Goal: Information Seeking & Learning: Find specific fact

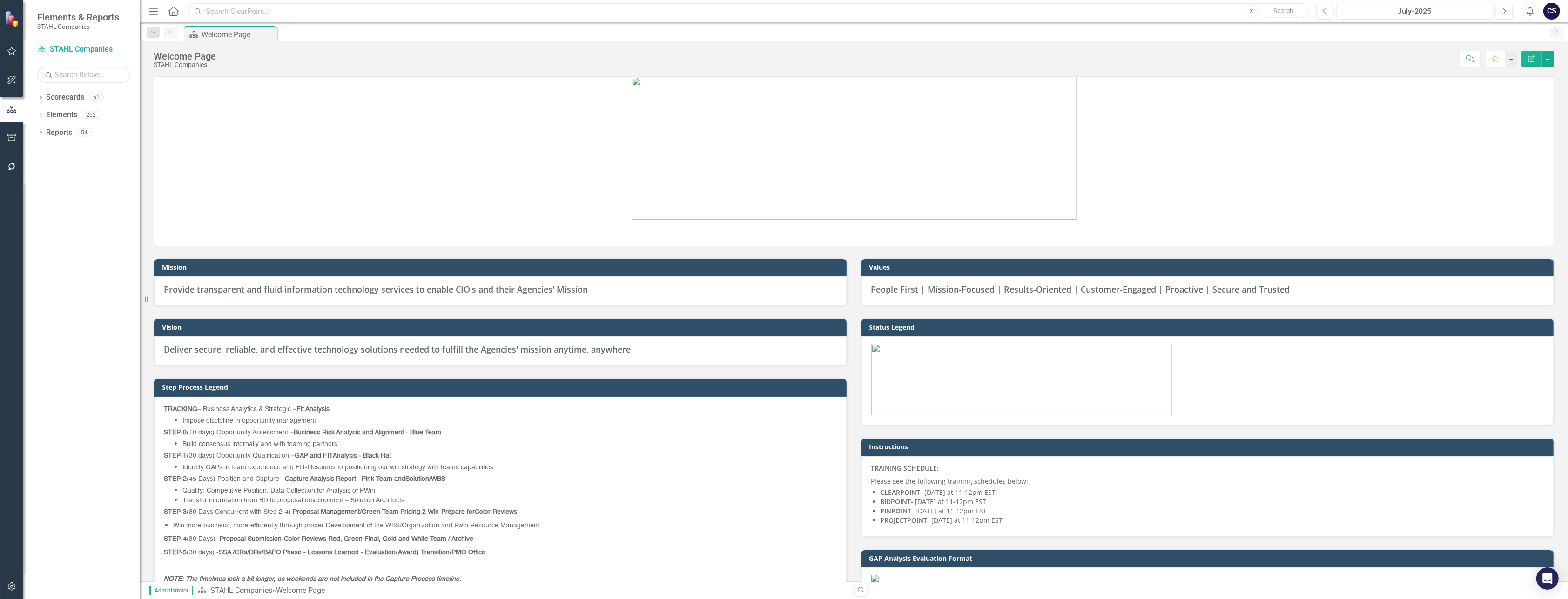
click at [215, 13] on input "text" at bounding box center [748, 11] width 1120 height 16
click at [250, 1] on div "Menu Home Search Close Search Previous July-2025 Next Alerts CS User Edit Profi…" at bounding box center [853, 11] width 1428 height 23
click at [249, 8] on input "text" at bounding box center [748, 11] width 1120 height 16
paste input "RFQ1755580"
click at [274, 85] on p at bounding box center [853, 149] width 1399 height 145
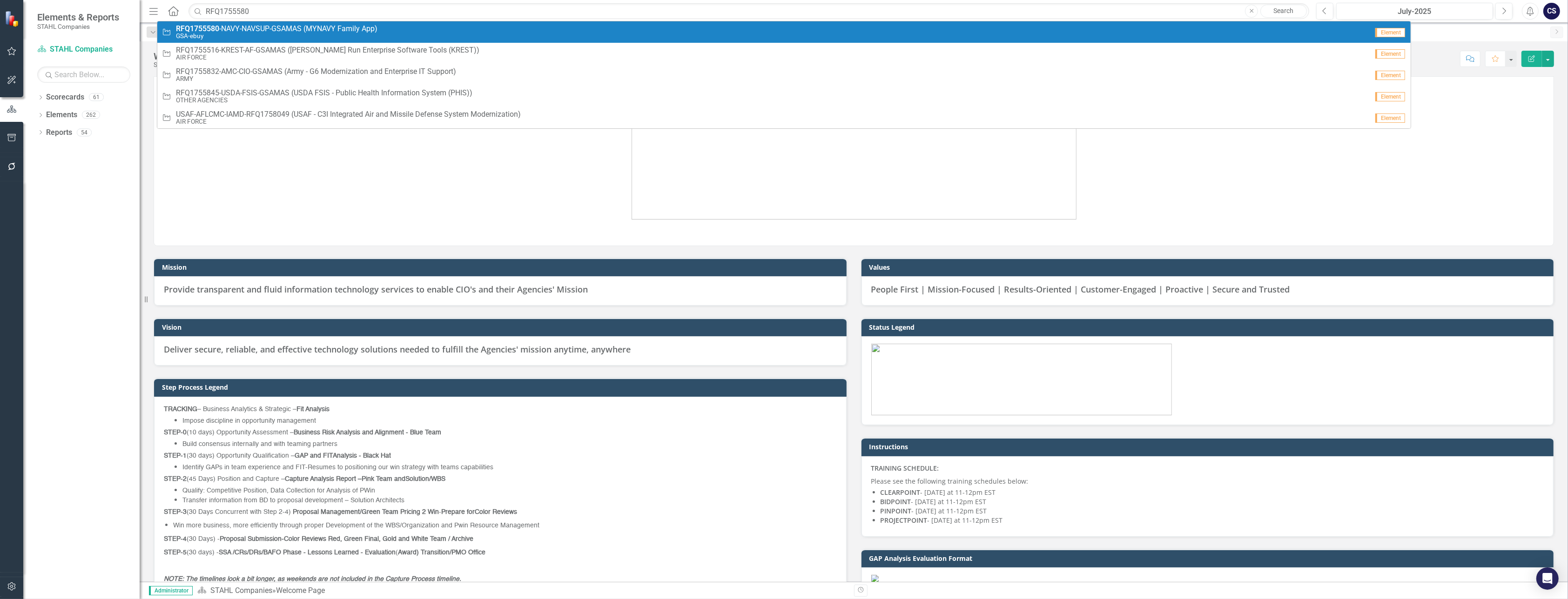
click at [219, 27] on strong "RFQ1755580" at bounding box center [198, 28] width 44 height 9
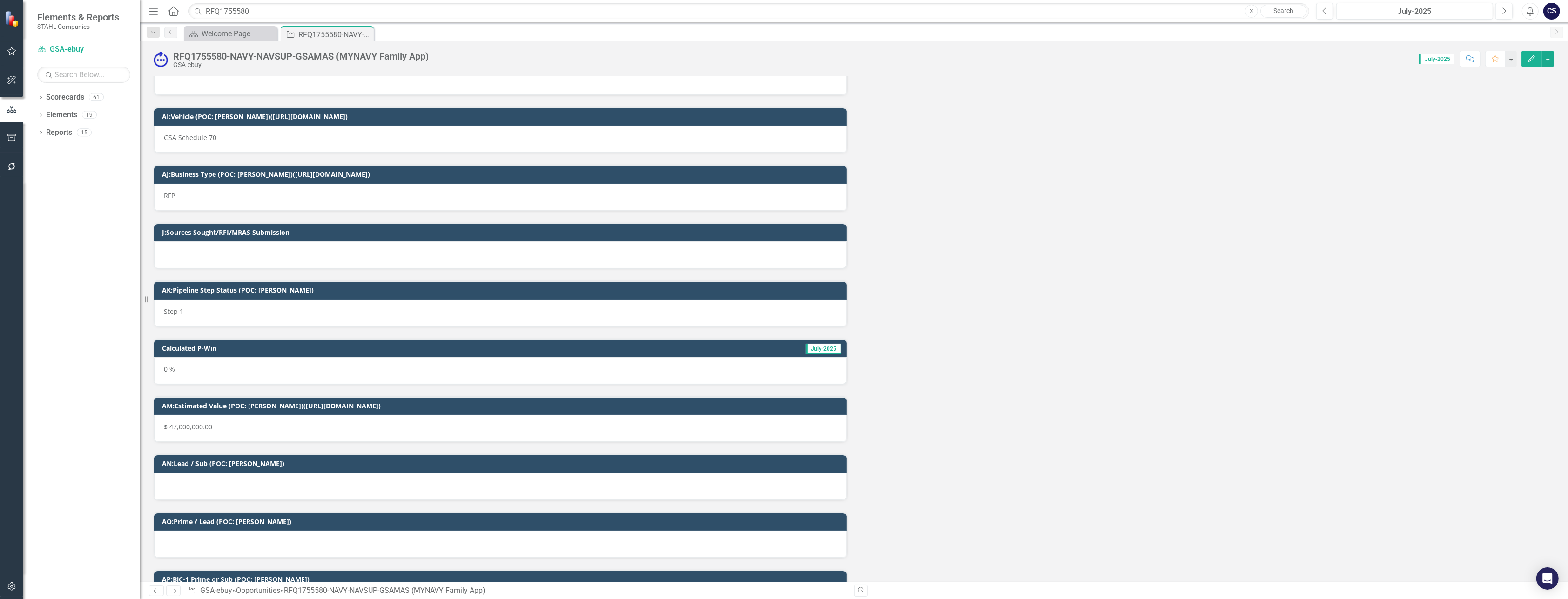
scroll to position [1697, 0]
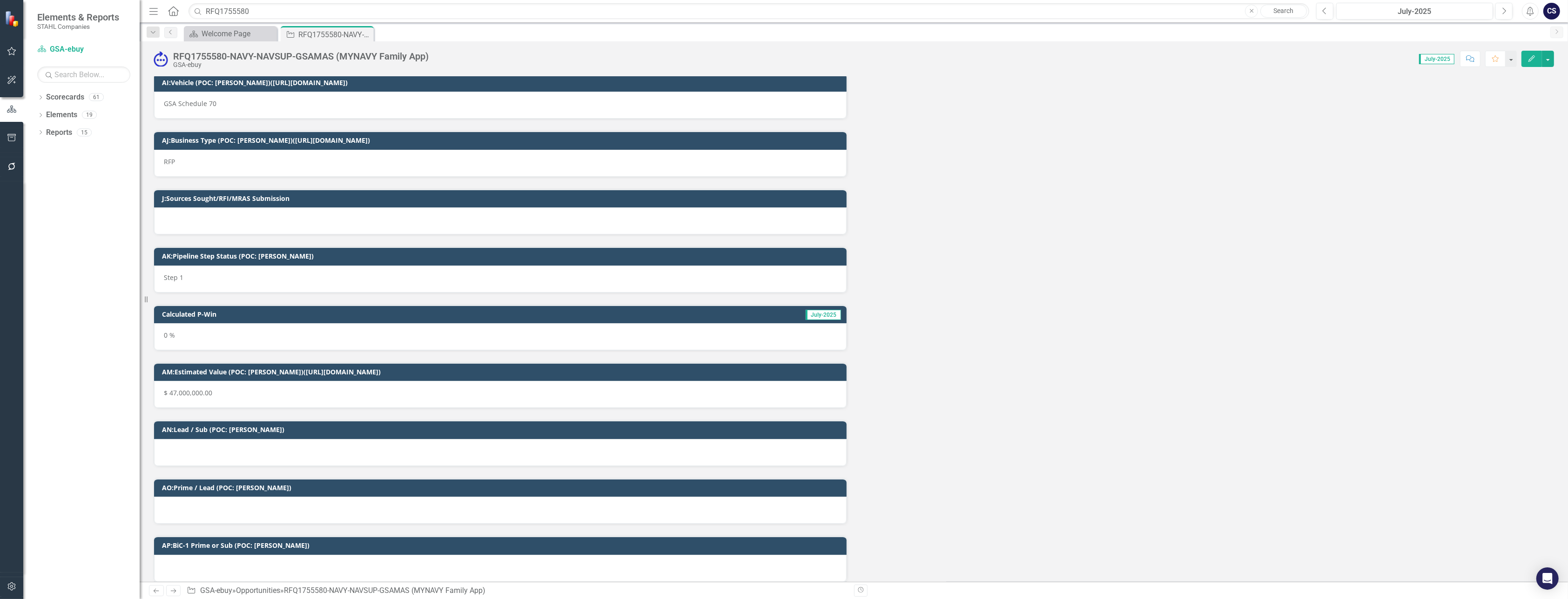
click at [198, 557] on div at bounding box center [500, 569] width 692 height 27
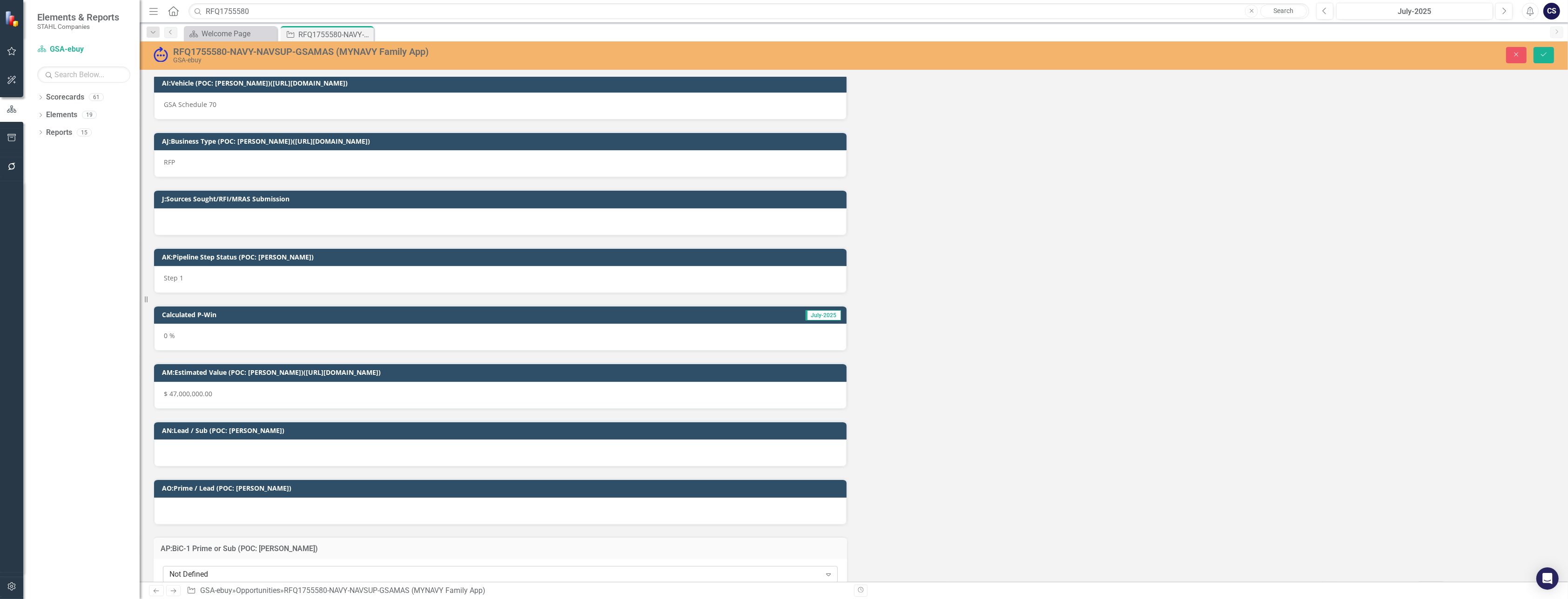
click at [232, 570] on div "Not Defined" at bounding box center [495, 575] width 651 height 11
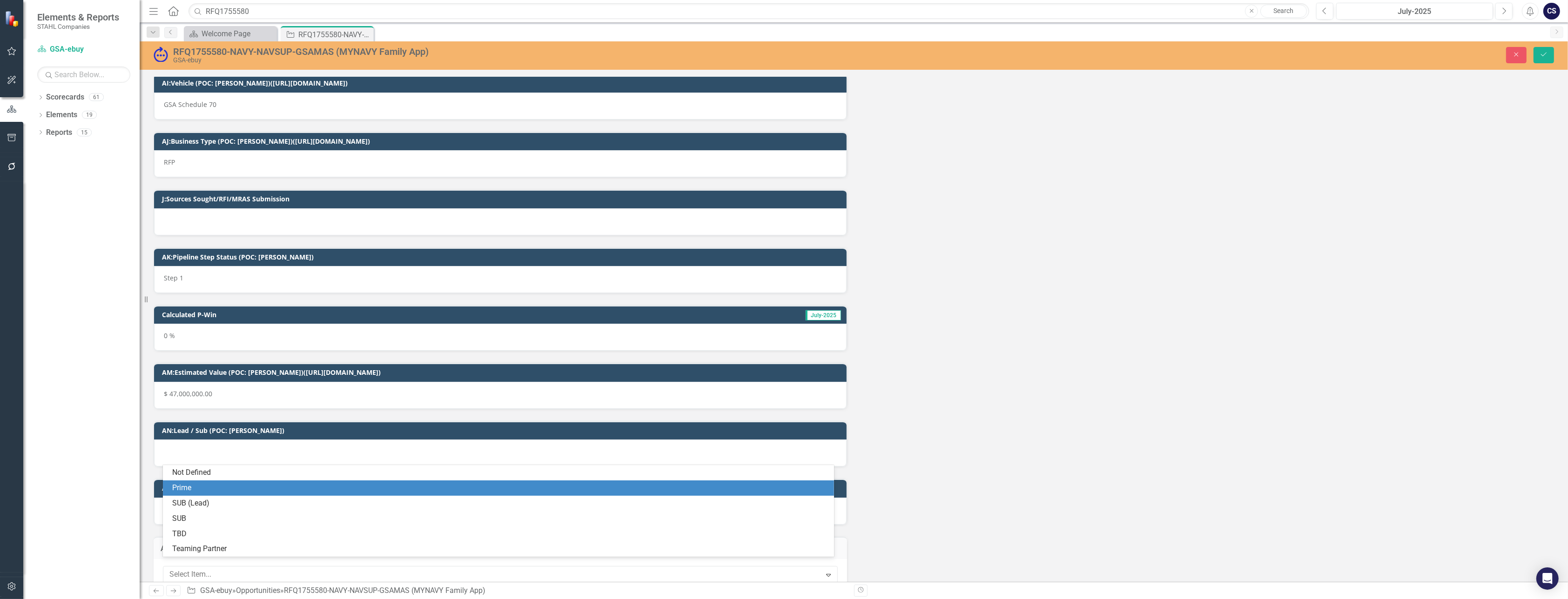
click at [211, 492] on div "Prime" at bounding box center [500, 488] width 656 height 11
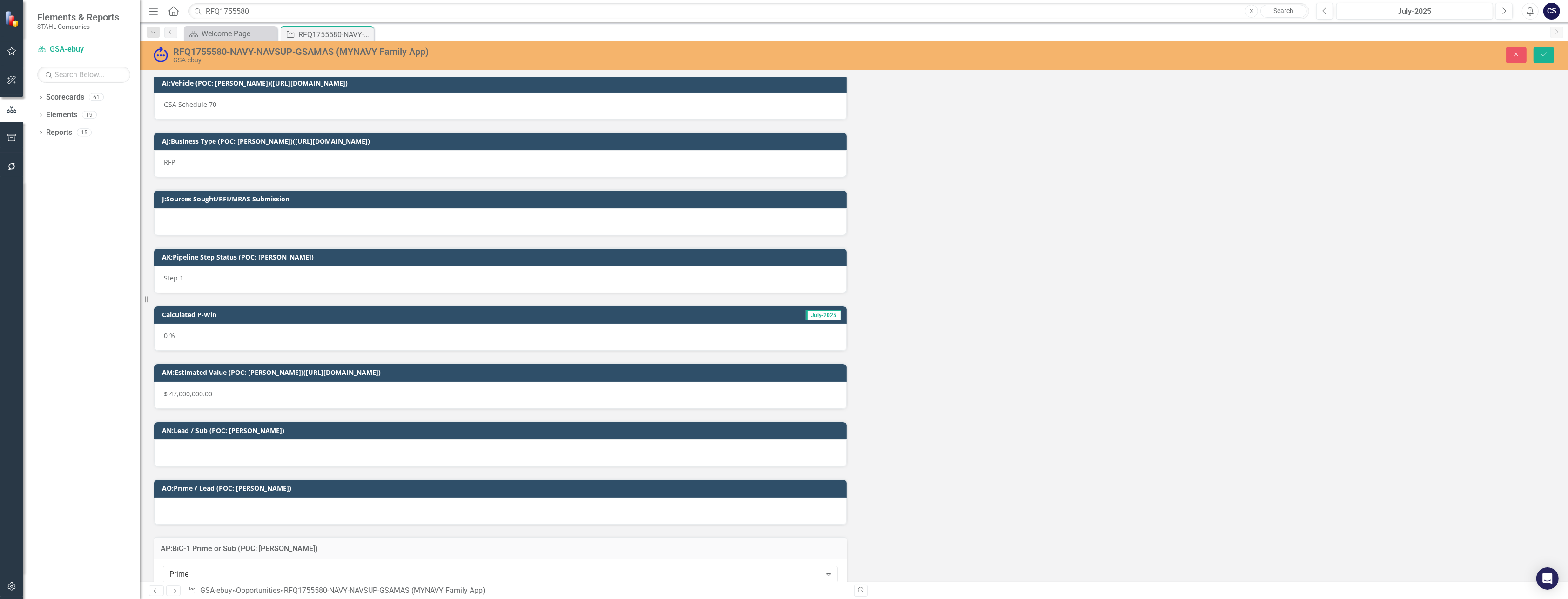
click at [214, 500] on div at bounding box center [500, 512] width 692 height 27
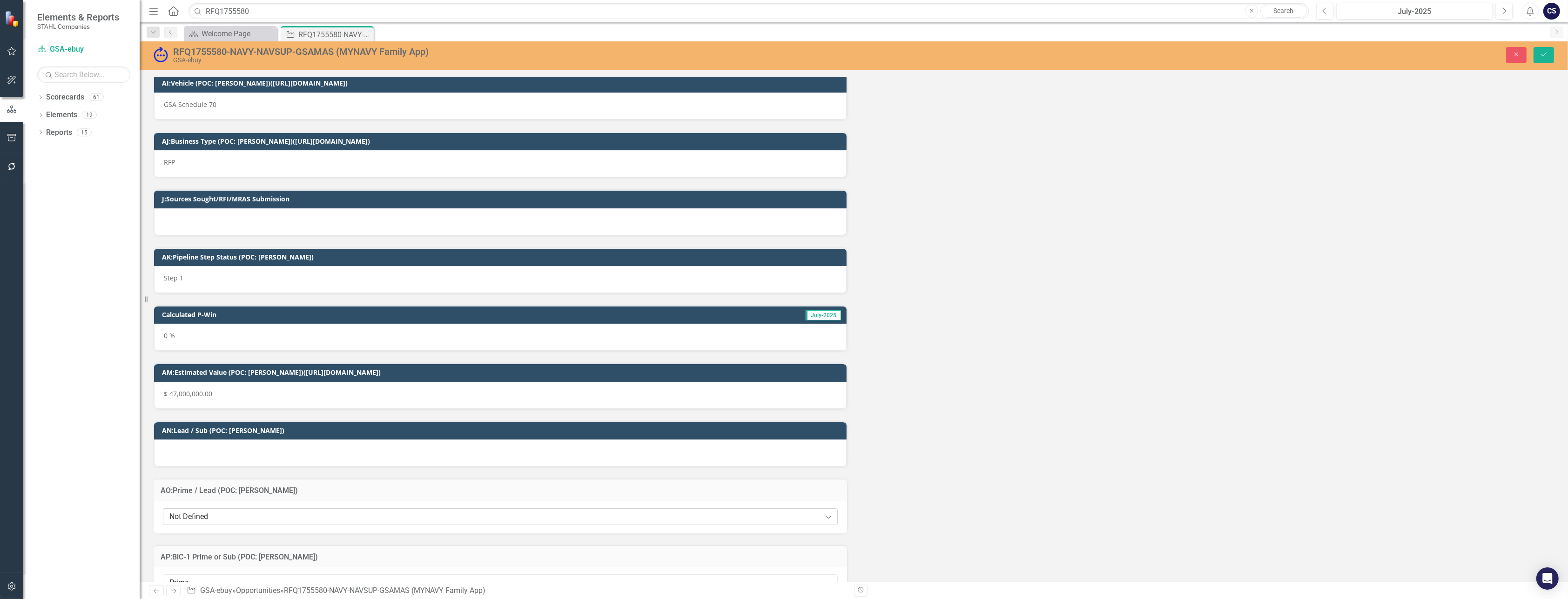
click at [825, 513] on icon "Expand" at bounding box center [828, 517] width 9 height 8
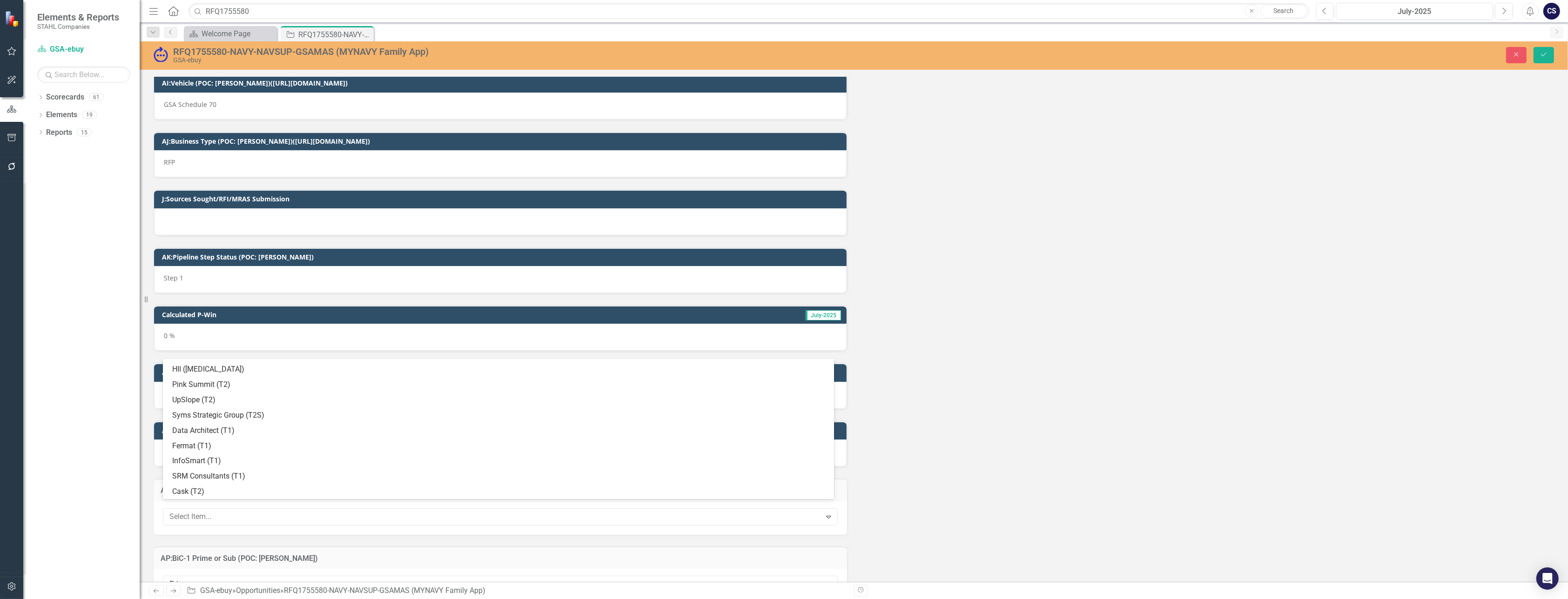
scroll to position [259, 0]
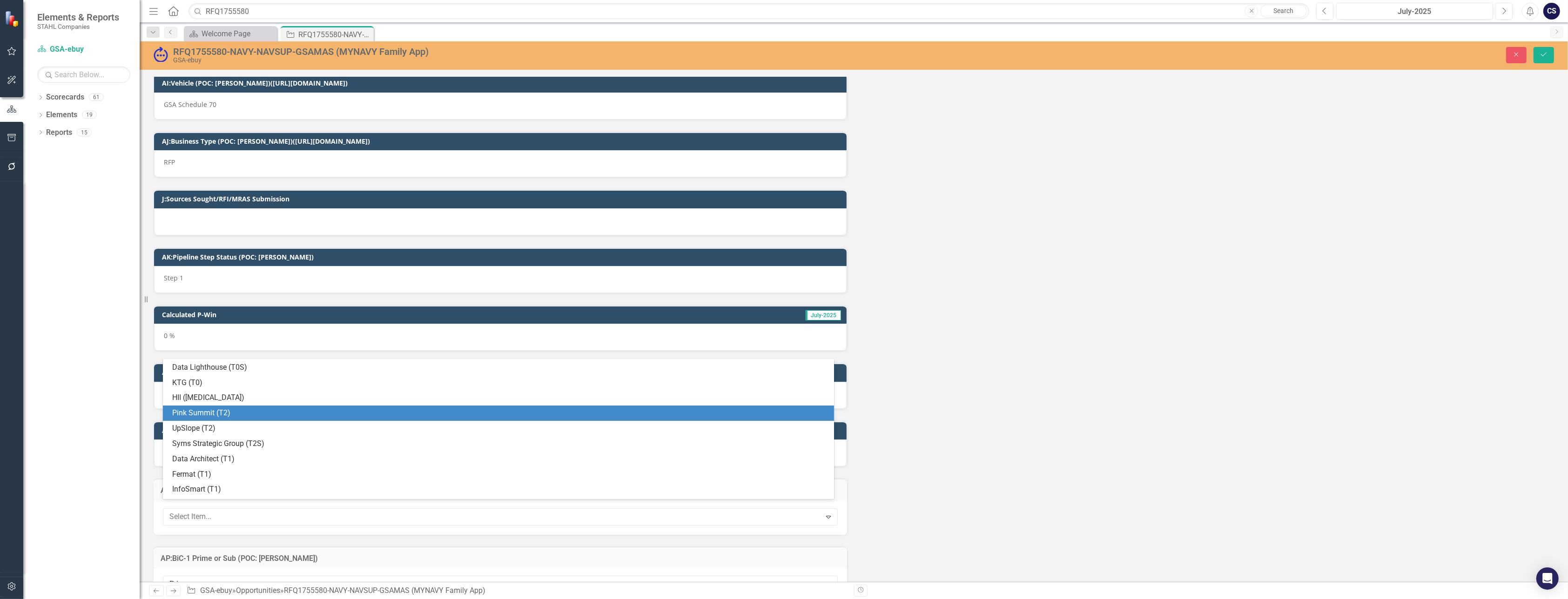
click at [253, 408] on div "Pink Summit (T2)" at bounding box center [500, 413] width 656 height 11
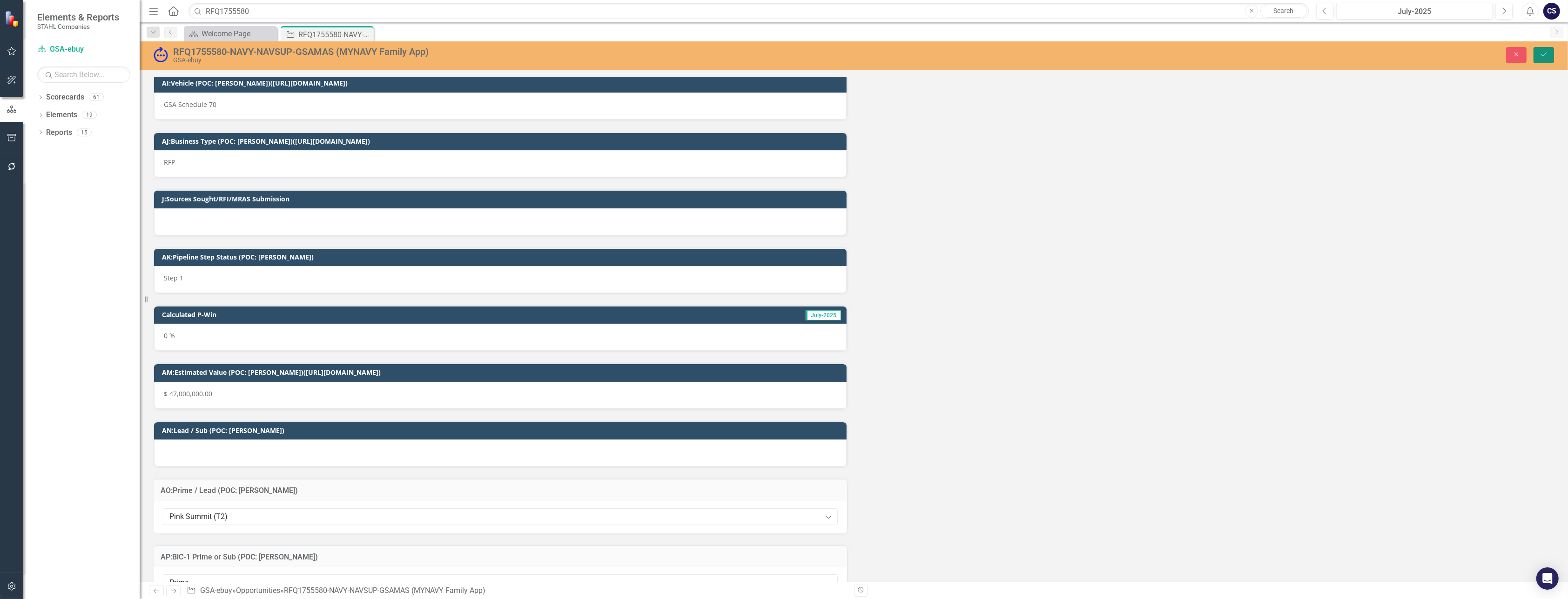
click at [1545, 51] on icon "Save" at bounding box center [1544, 55] width 9 height 7
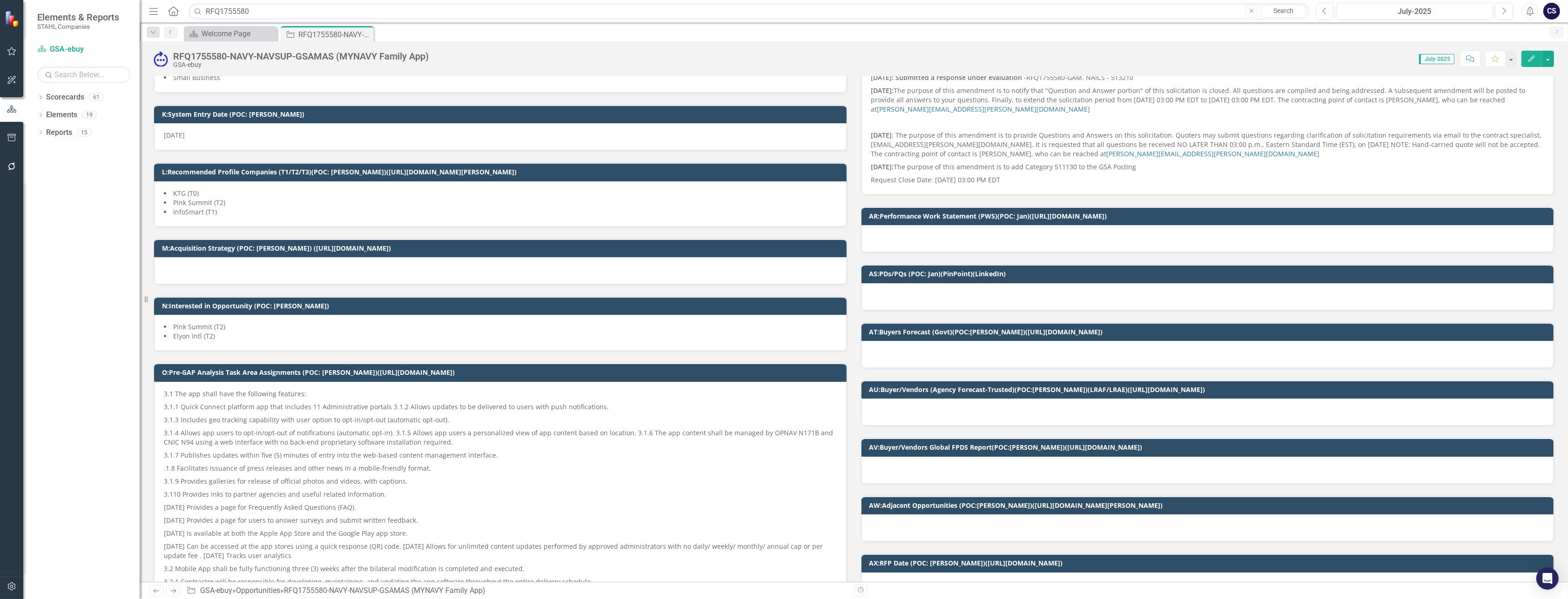
scroll to position [0, 0]
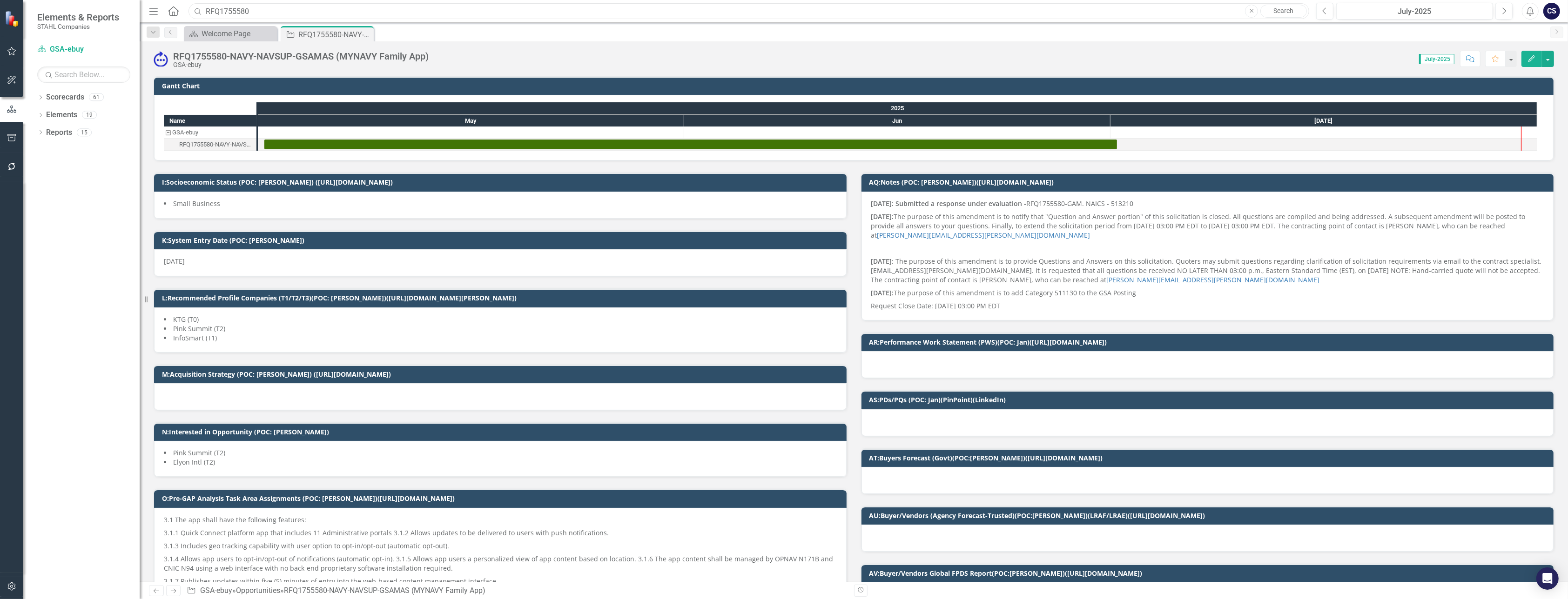
click at [219, 9] on input "RFQ1755580" at bounding box center [748, 11] width 1120 height 16
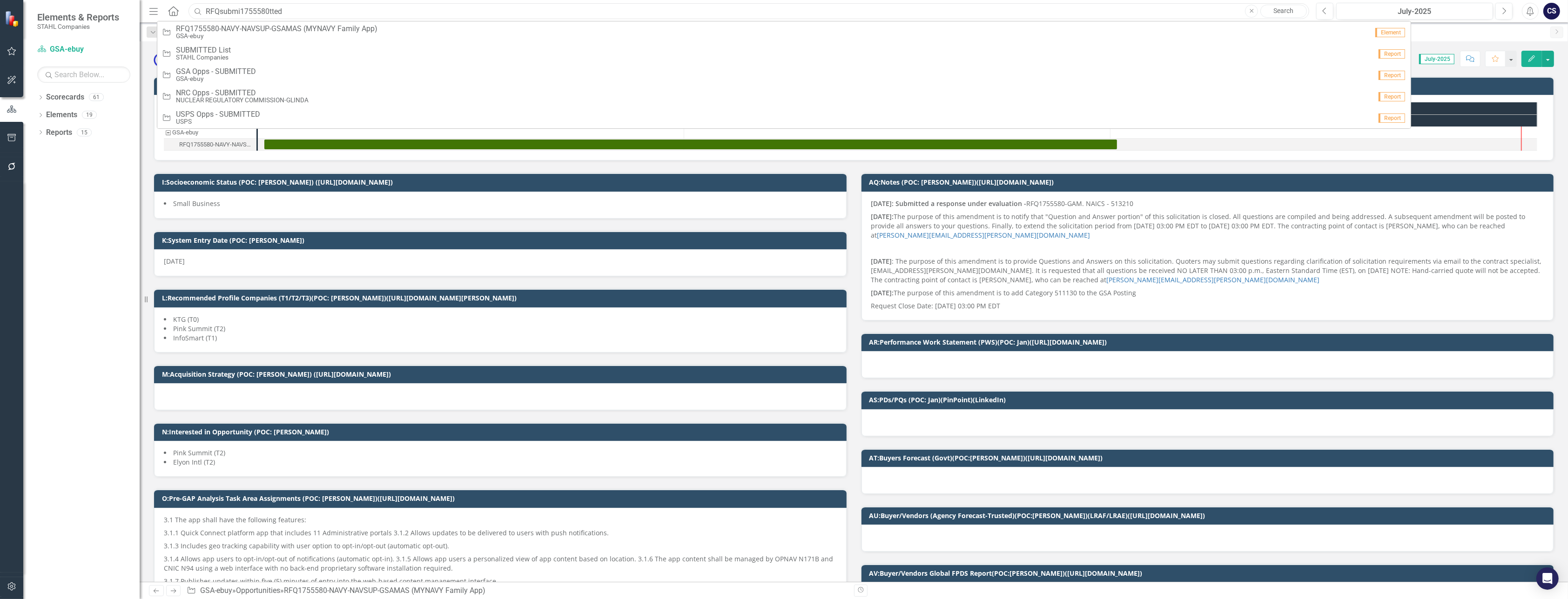
click at [294, 11] on input "RFQsubmi1755580tted" at bounding box center [748, 11] width 1120 height 16
type input "R"
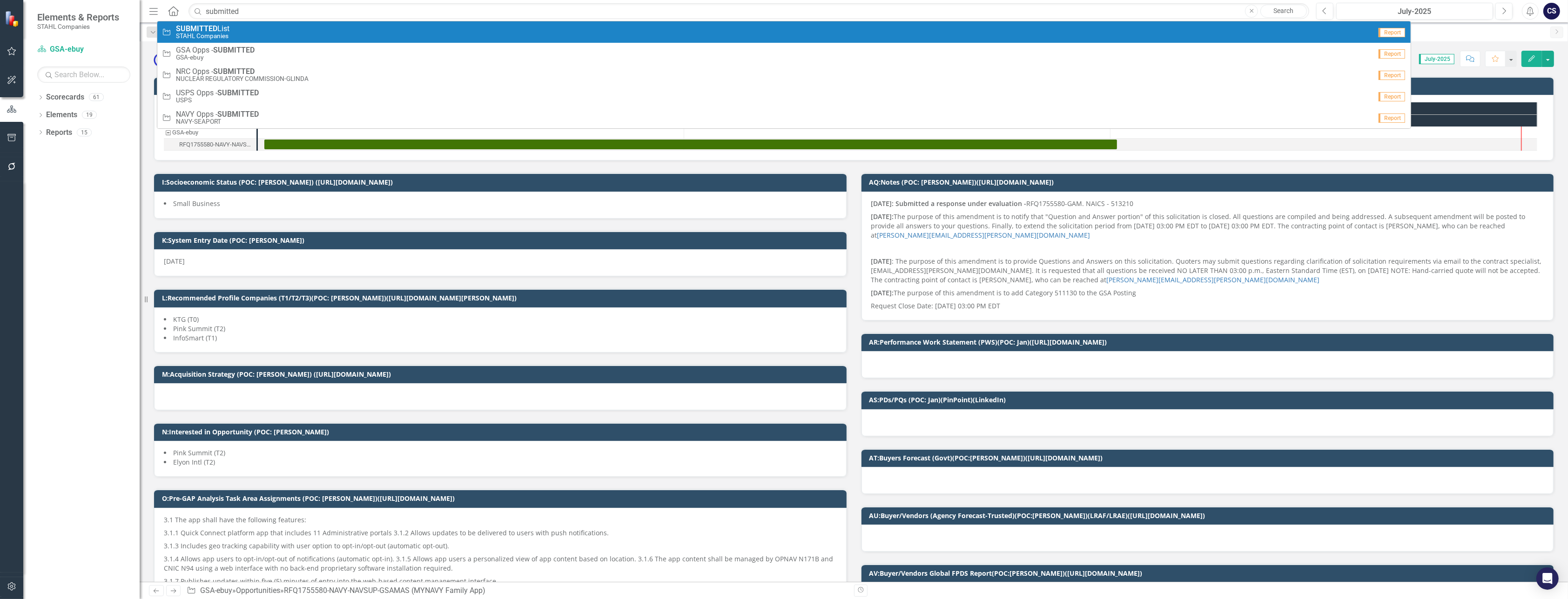
click at [223, 29] on span "SUBMITTED List" at bounding box center [203, 29] width 54 height 9
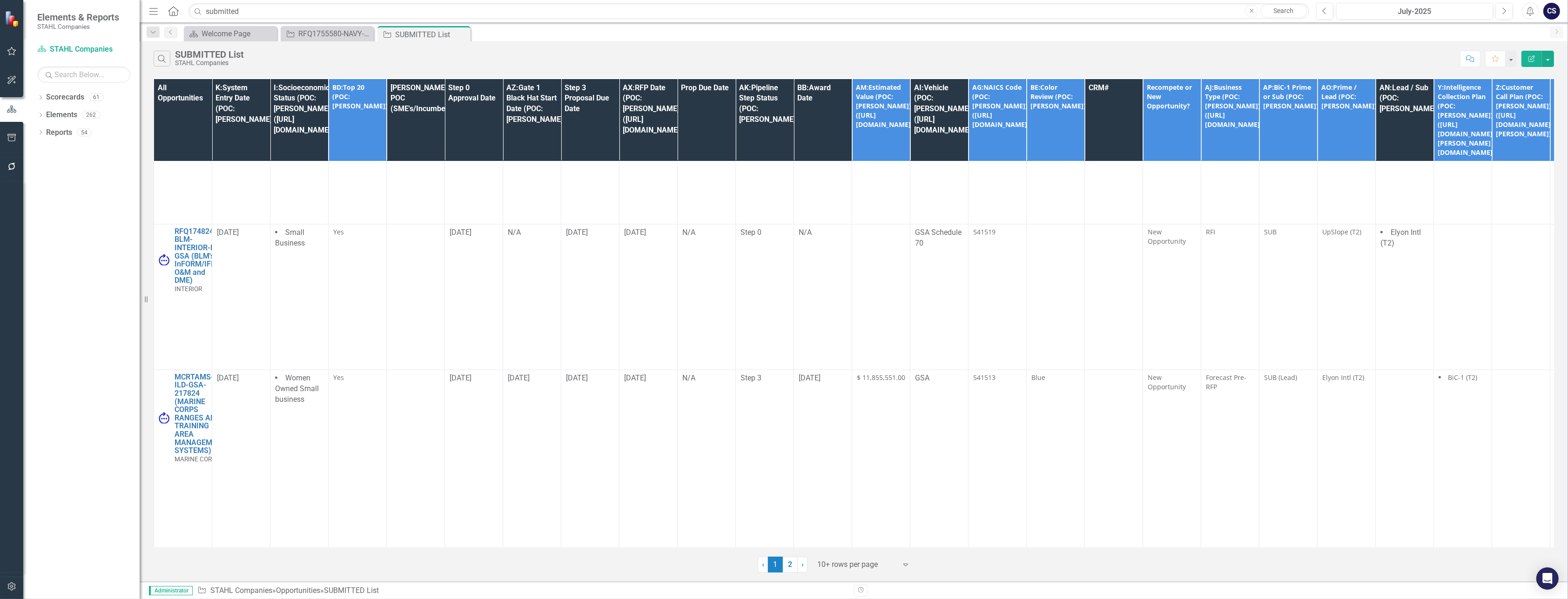
scroll to position [2210, 0]
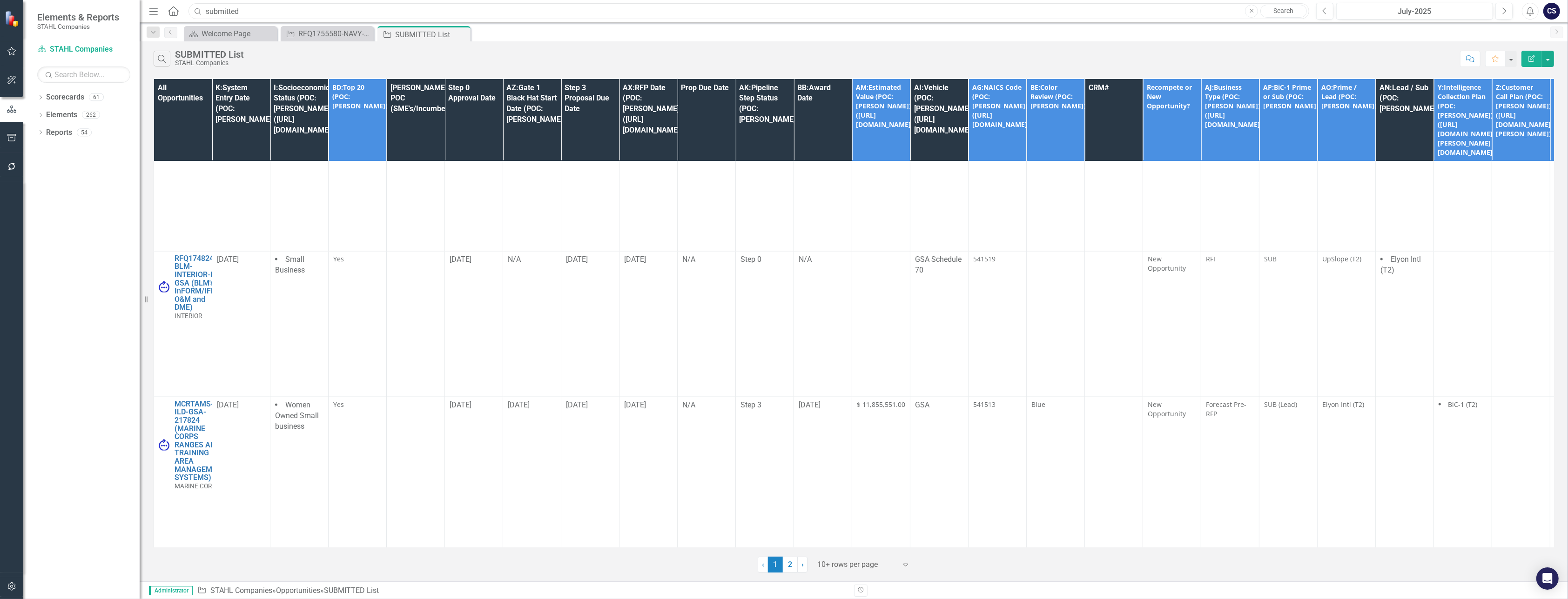
click at [252, 13] on input "submitted" at bounding box center [748, 11] width 1120 height 16
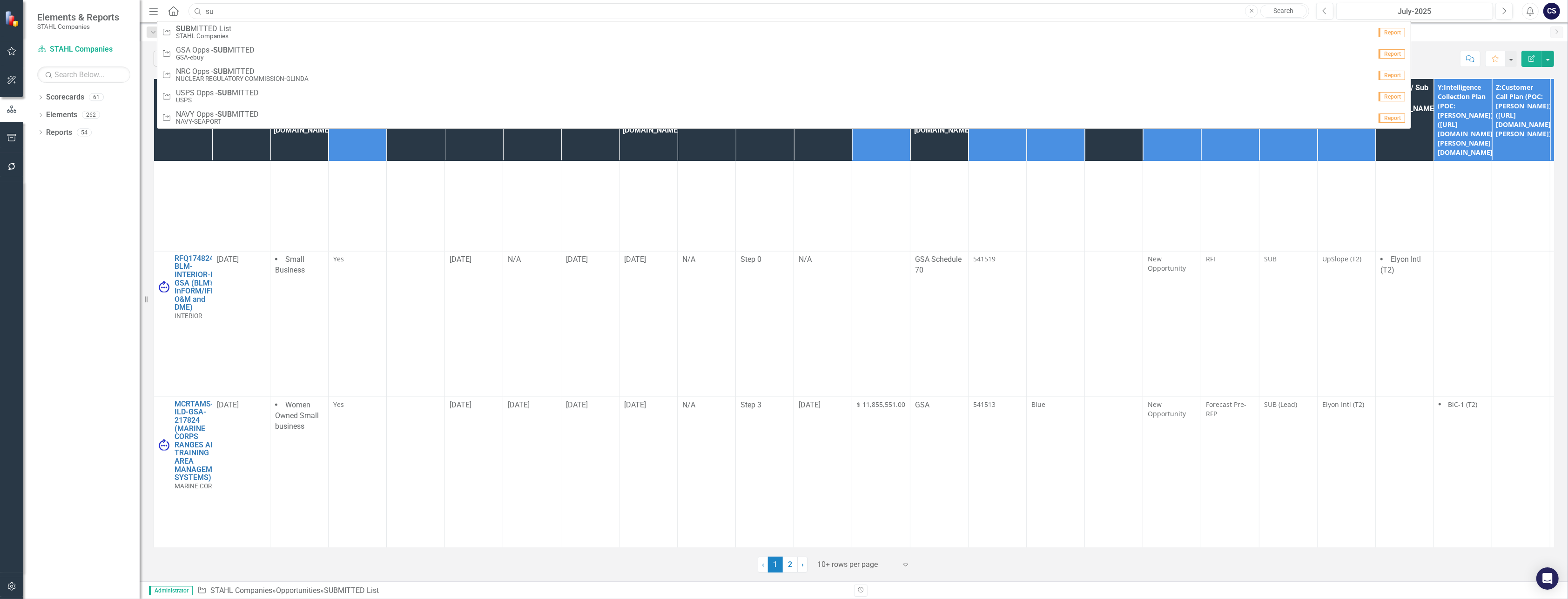
type input "s"
type input "217824"
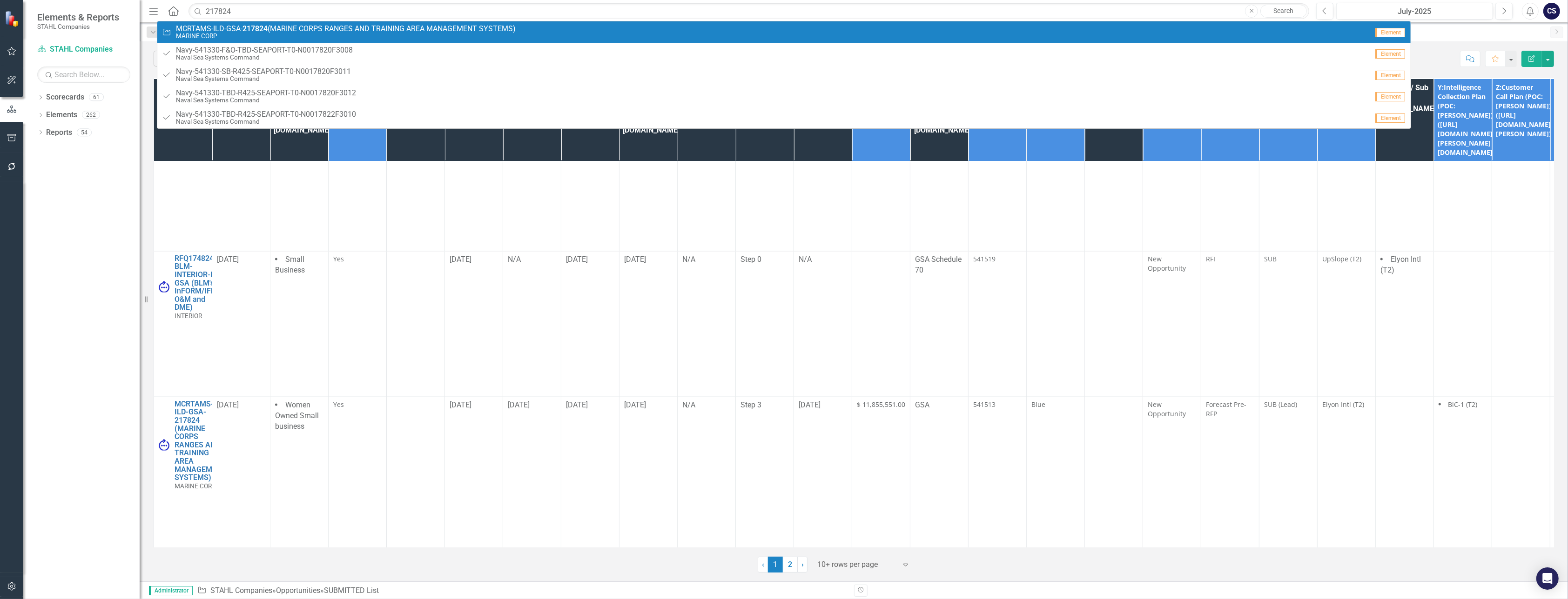
click at [243, 28] on strong "217824" at bounding box center [254, 28] width 25 height 9
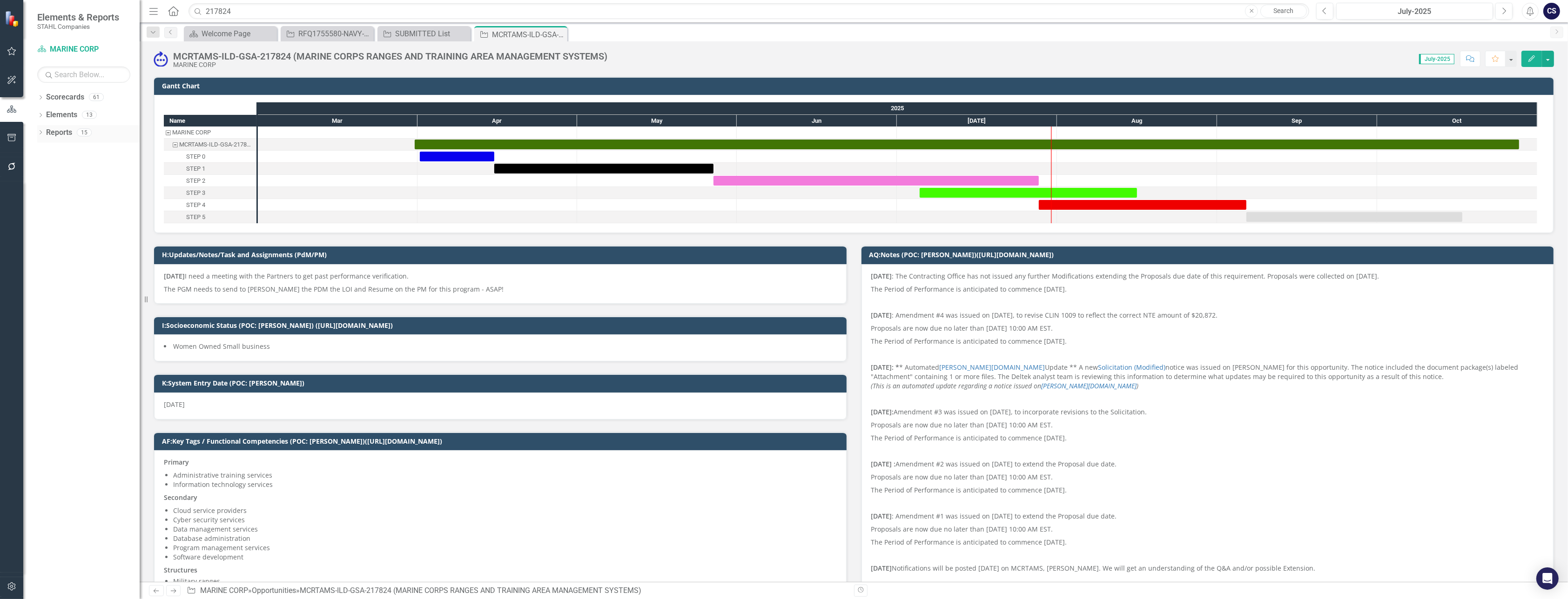
click at [56, 131] on link "Reports" at bounding box center [59, 133] width 26 height 11
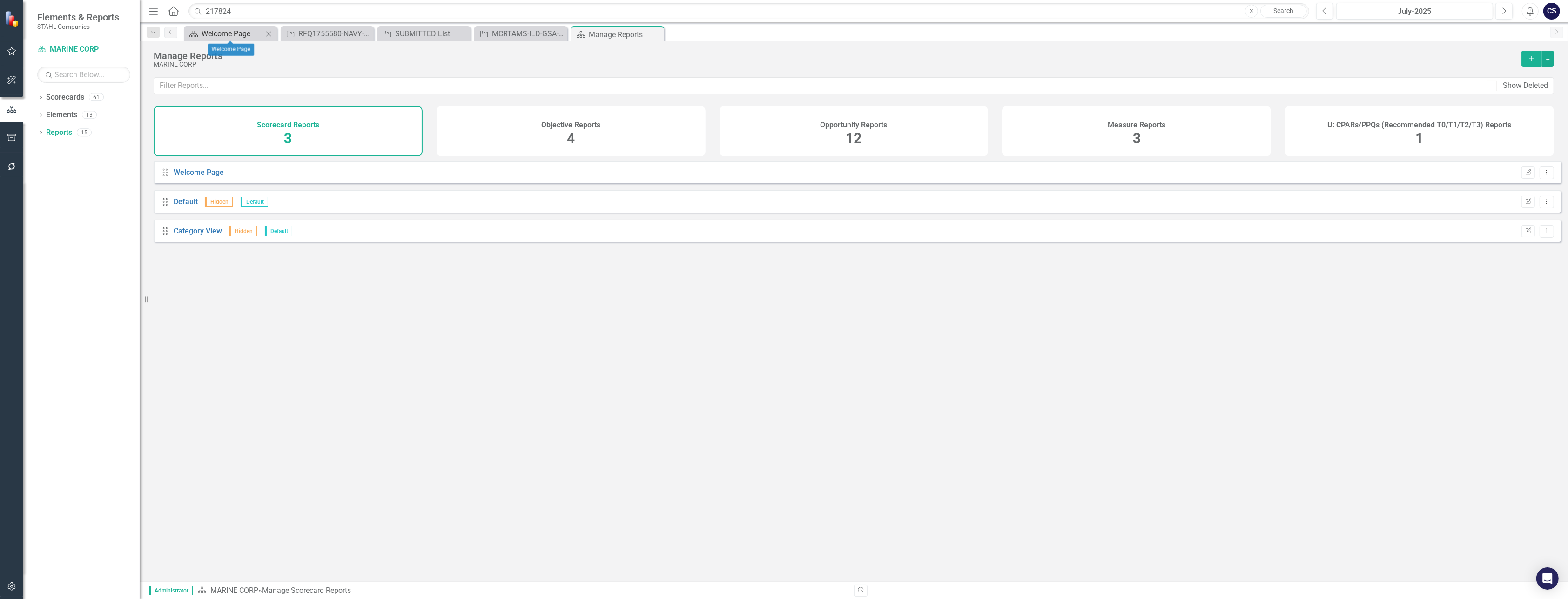
click at [246, 32] on div "Welcome Page" at bounding box center [232, 34] width 62 height 12
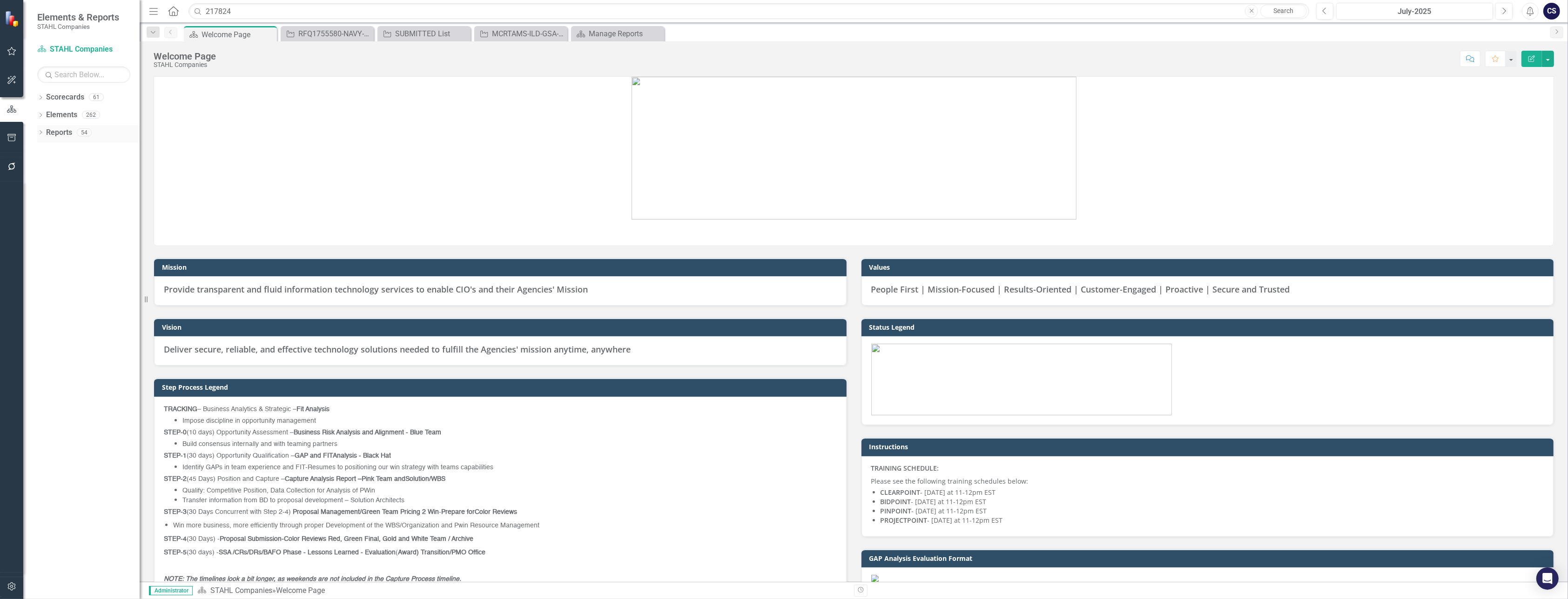
click at [58, 131] on link "Reports" at bounding box center [59, 133] width 26 height 11
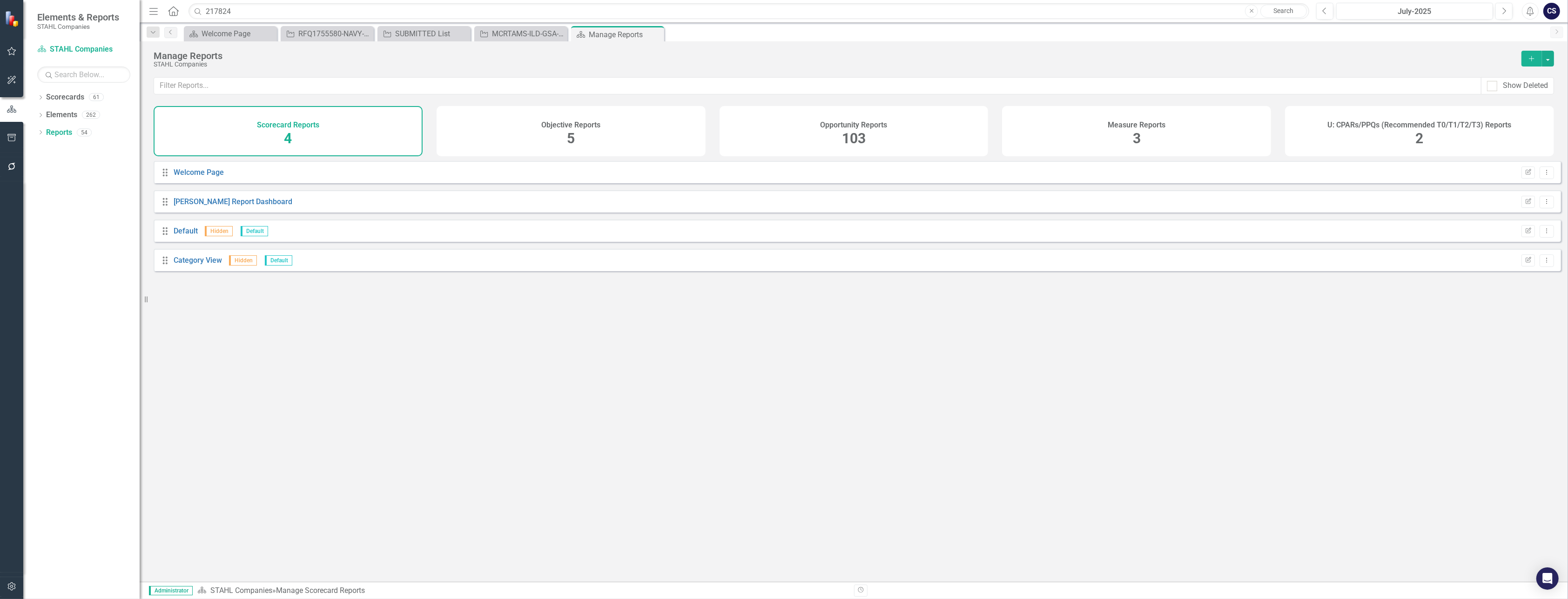
click at [846, 129] on div "103" at bounding box center [854, 139] width 24 height 20
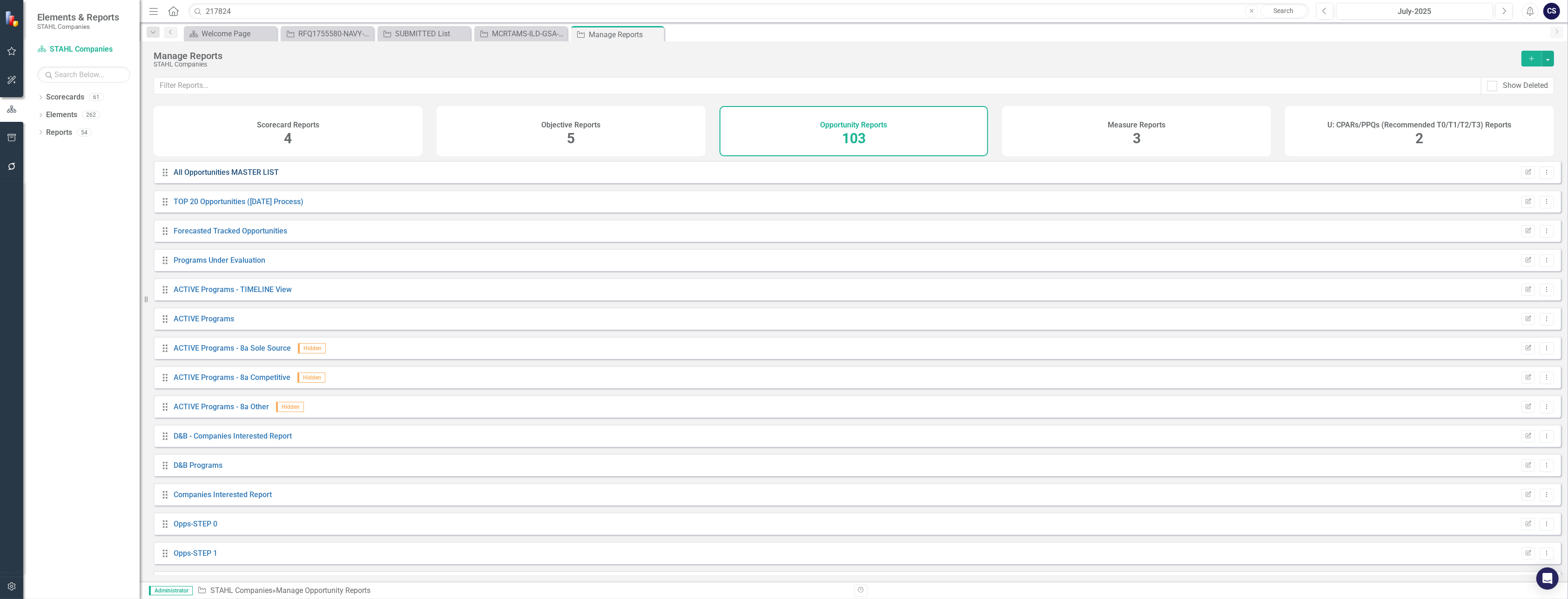
click at [212, 177] on link "All Opportunities MASTER LIST" at bounding box center [226, 172] width 105 height 9
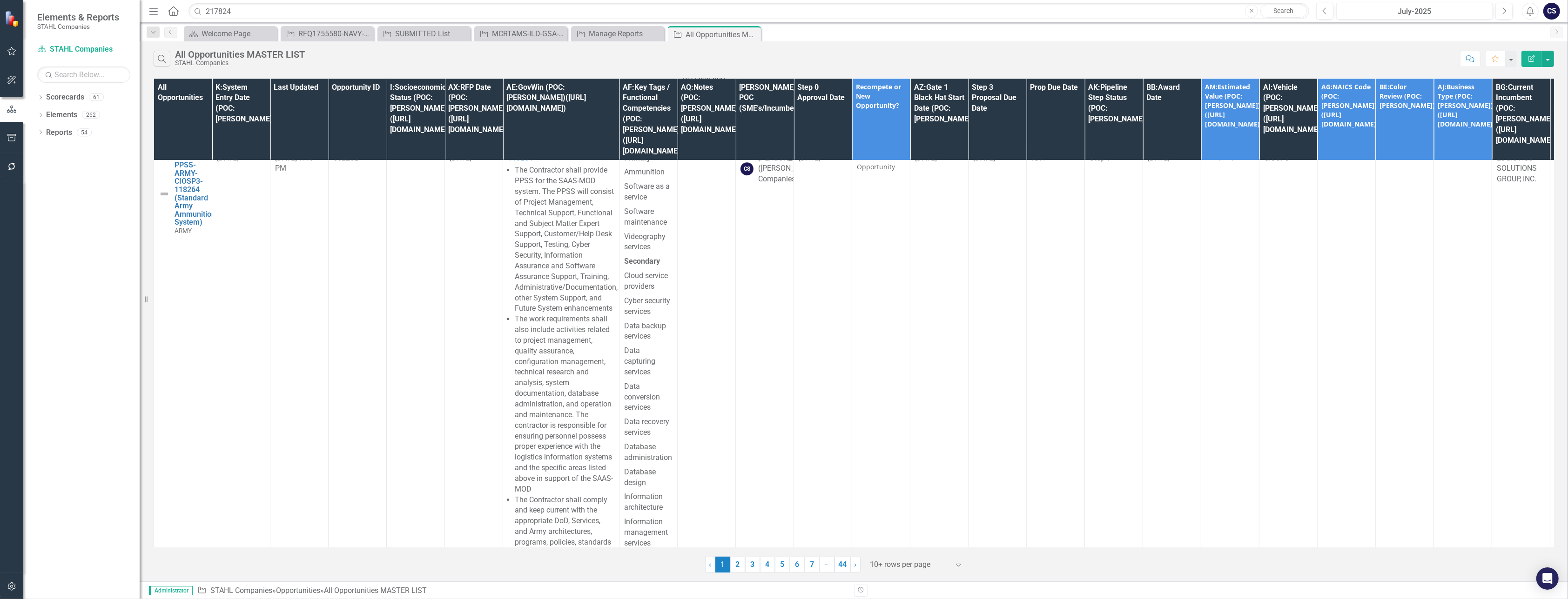
scroll to position [4280, 0]
click at [698, 139] on p "[DATE] : The Contracting Office released a RFI to ITES-3S vendors under 450568 …" at bounding box center [706, 27] width 49 height 225
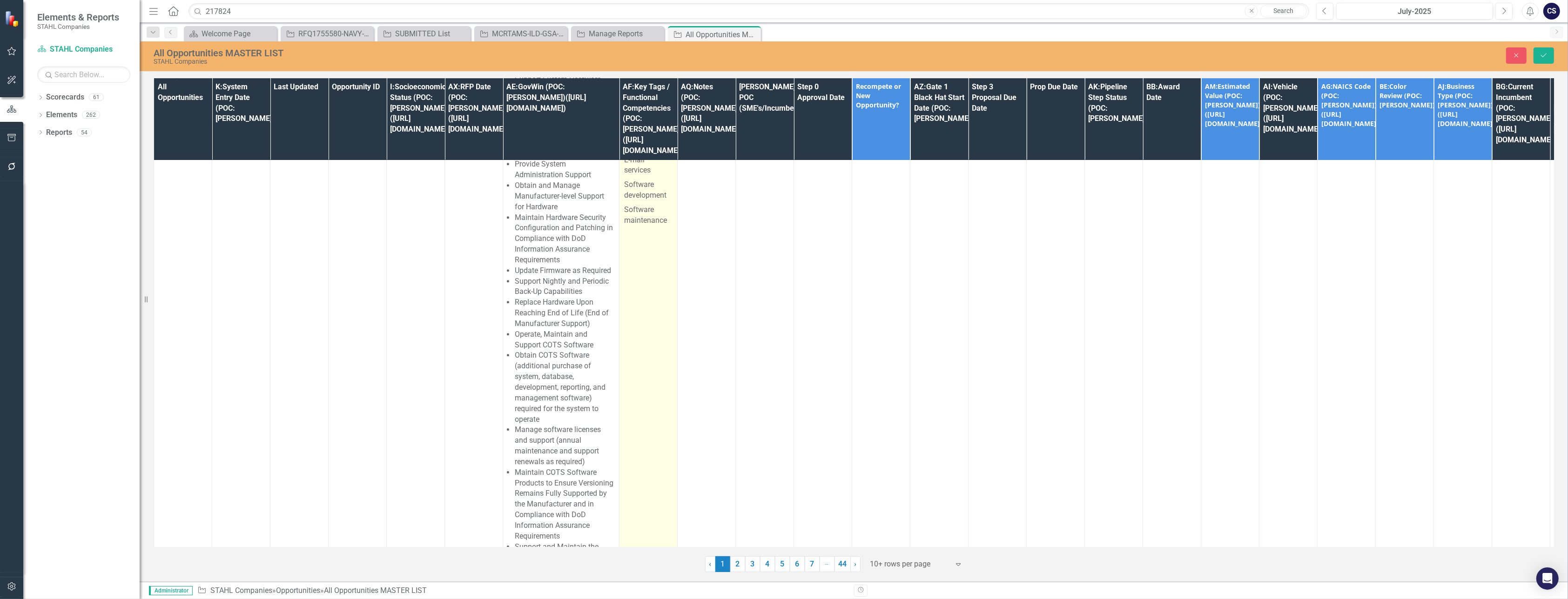
type textarea "<table id="tblAnalystUpdates" role="grid" aria-describedby="tblAnalystUpdates_i…"
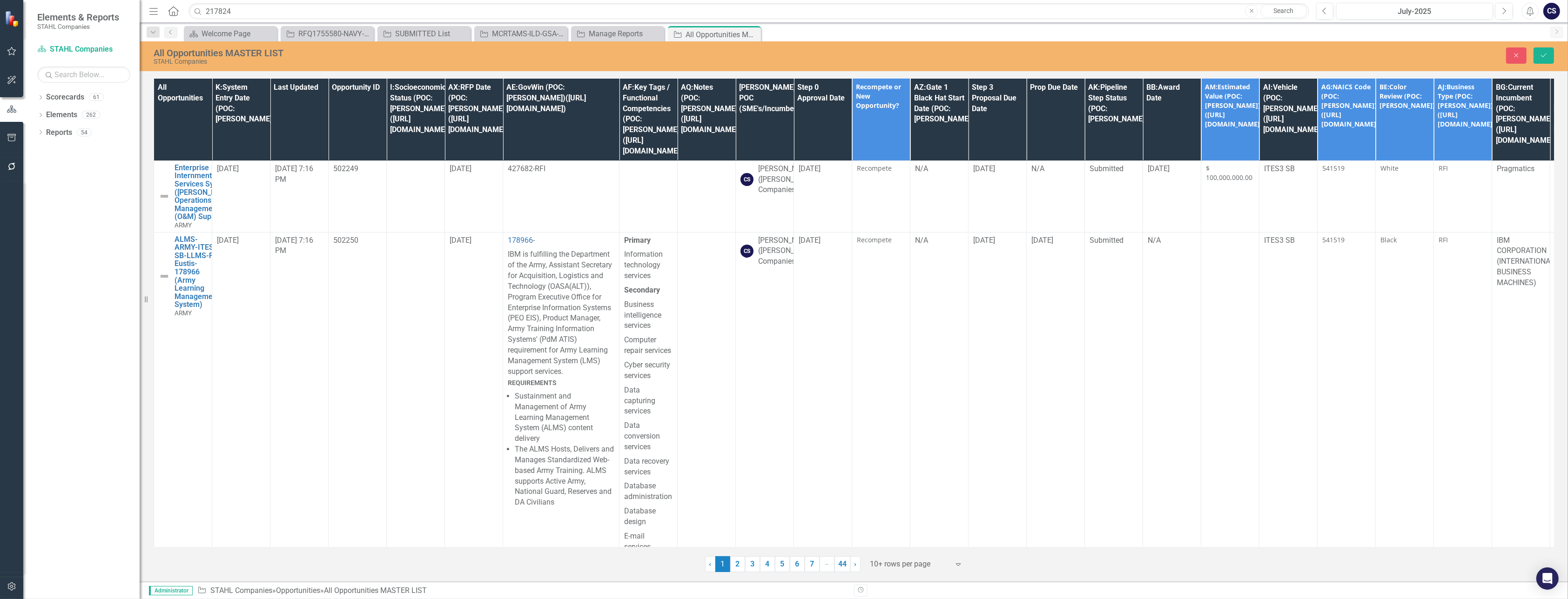
scroll to position [5067, 0]
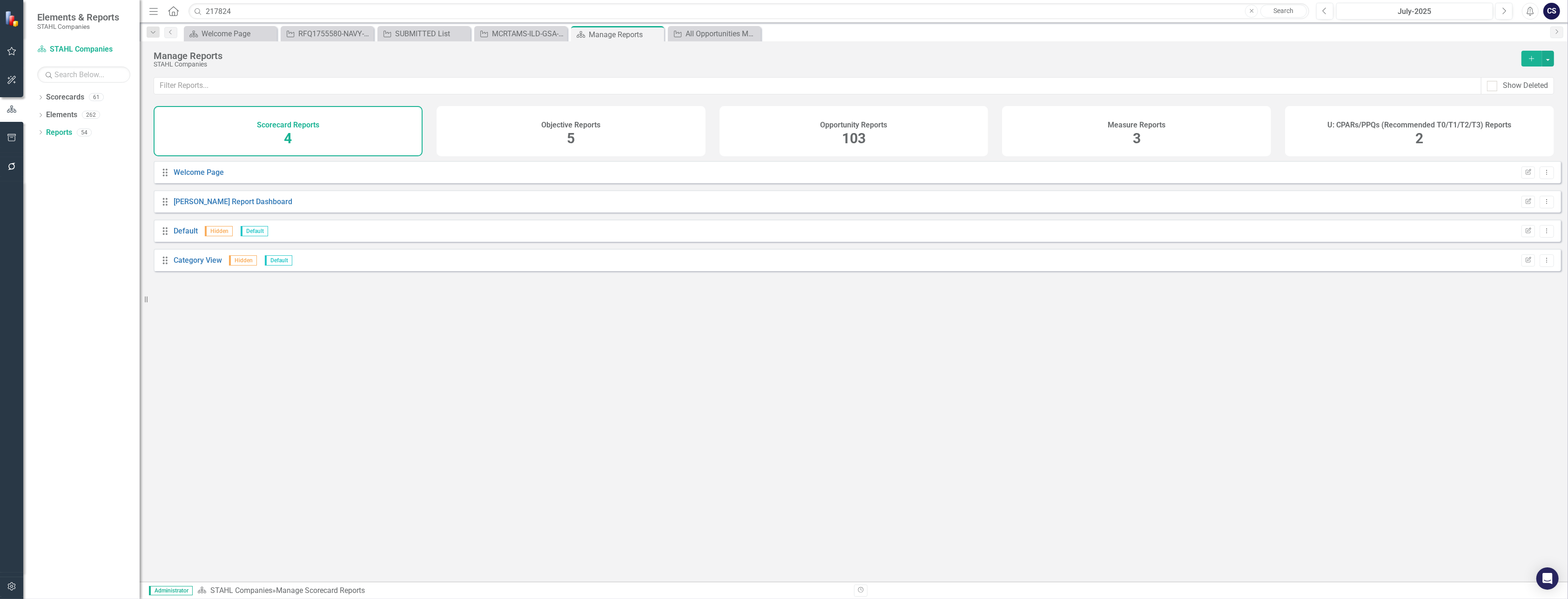
click at [855, 133] on span "103" at bounding box center [854, 138] width 24 height 16
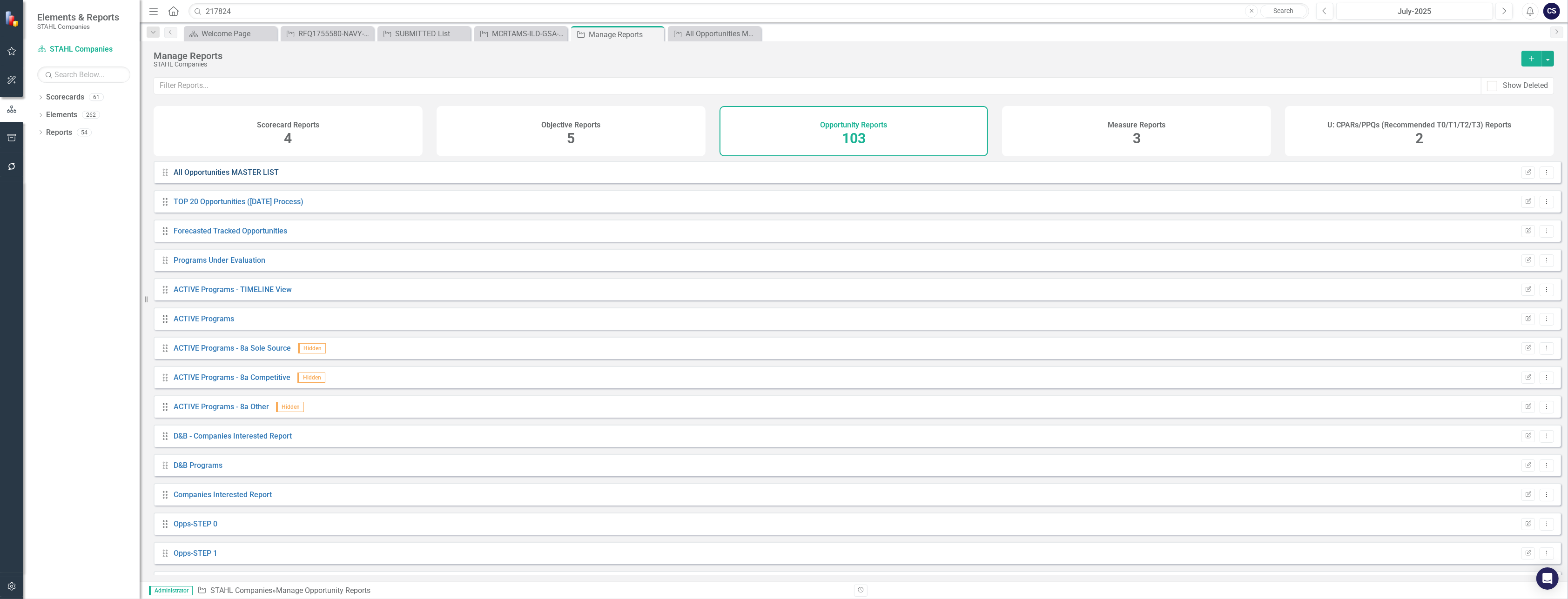
click at [253, 177] on link "All Opportunities MASTER LIST" at bounding box center [226, 172] width 105 height 9
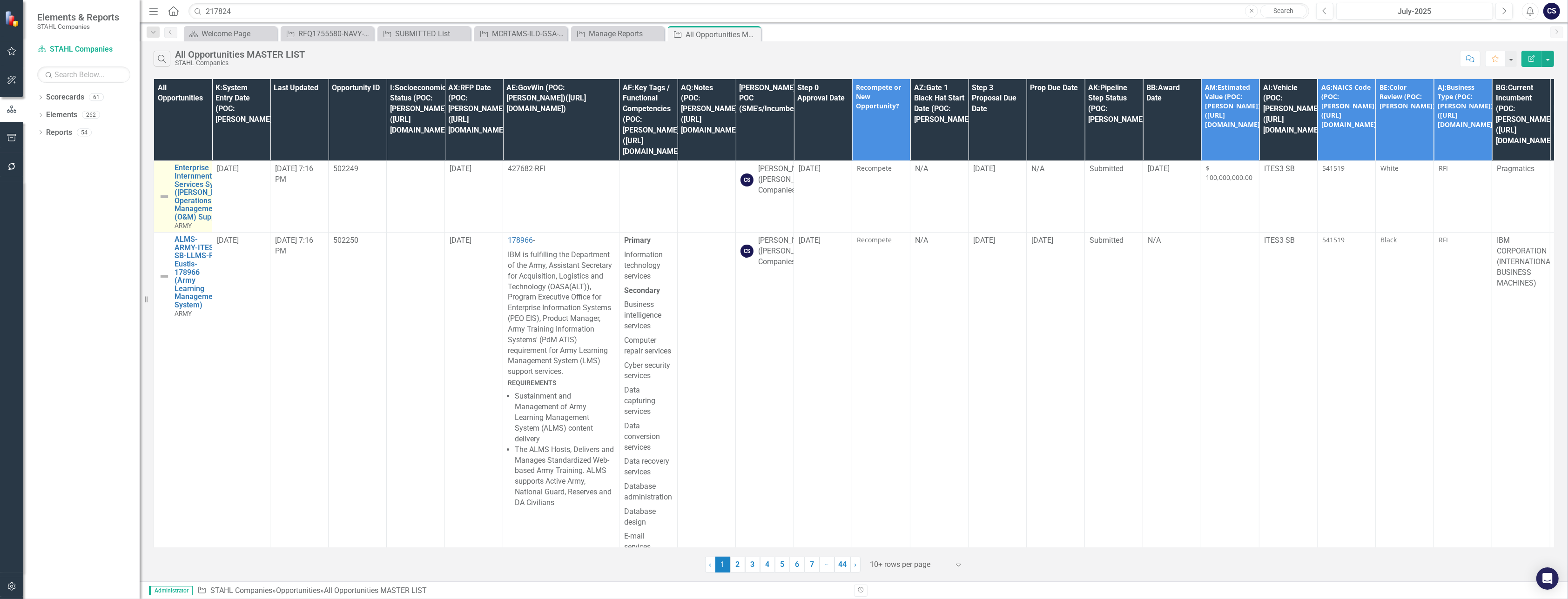
click at [162, 191] on img at bounding box center [163, 196] width 11 height 11
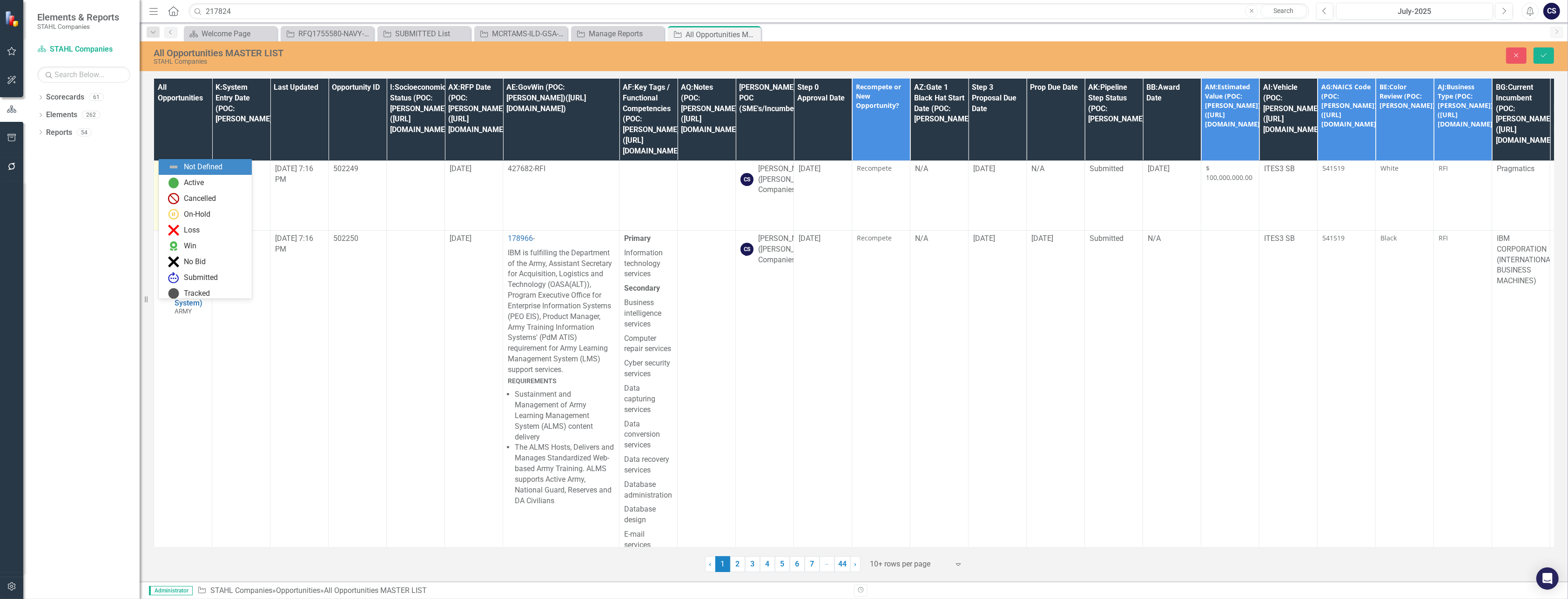
click at [180, 169] on icon "Expand" at bounding box center [179, 172] width 9 height 8
click at [48, 157] on div "Dropdown Scorecards 61 Dropdown [PERSON_NAME] Companies Dropdown ARMY ITES-3s D…" at bounding box center [81, 344] width 116 height 509
click at [56, 131] on link "Reports" at bounding box center [59, 133] width 26 height 11
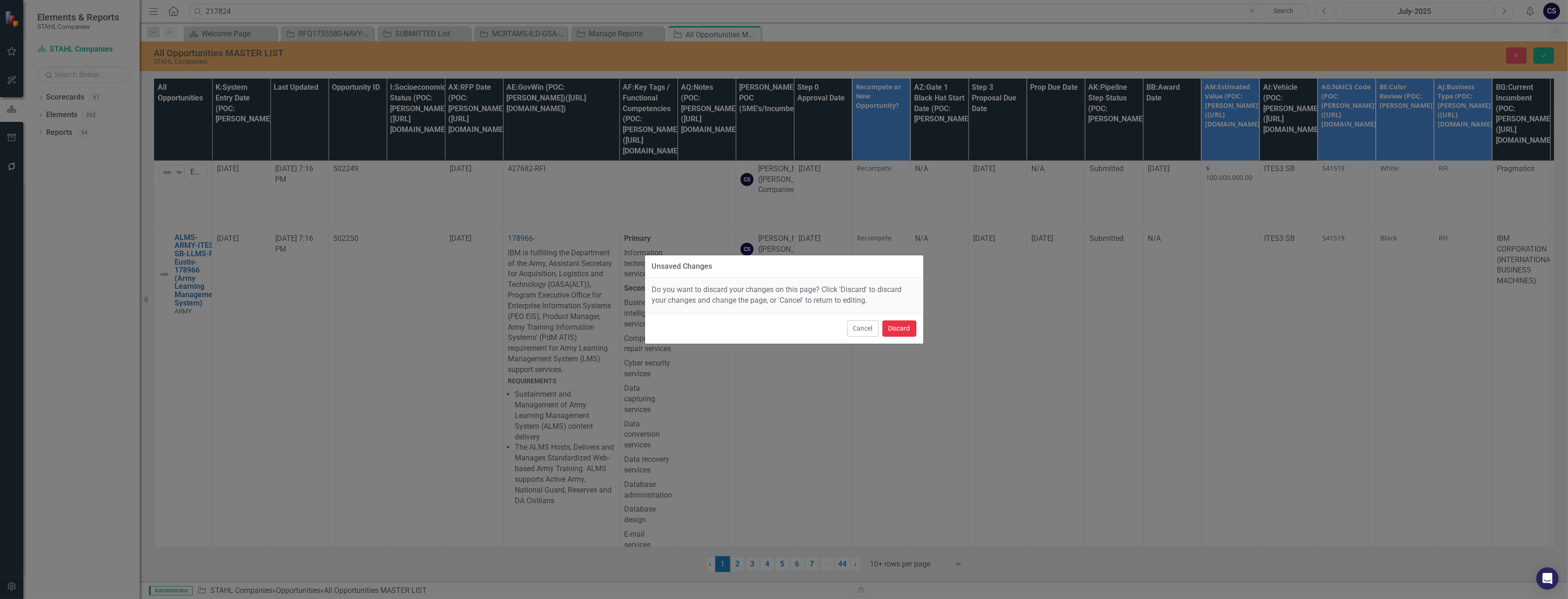
click at [907, 326] on button "Discard" at bounding box center [900, 329] width 34 height 16
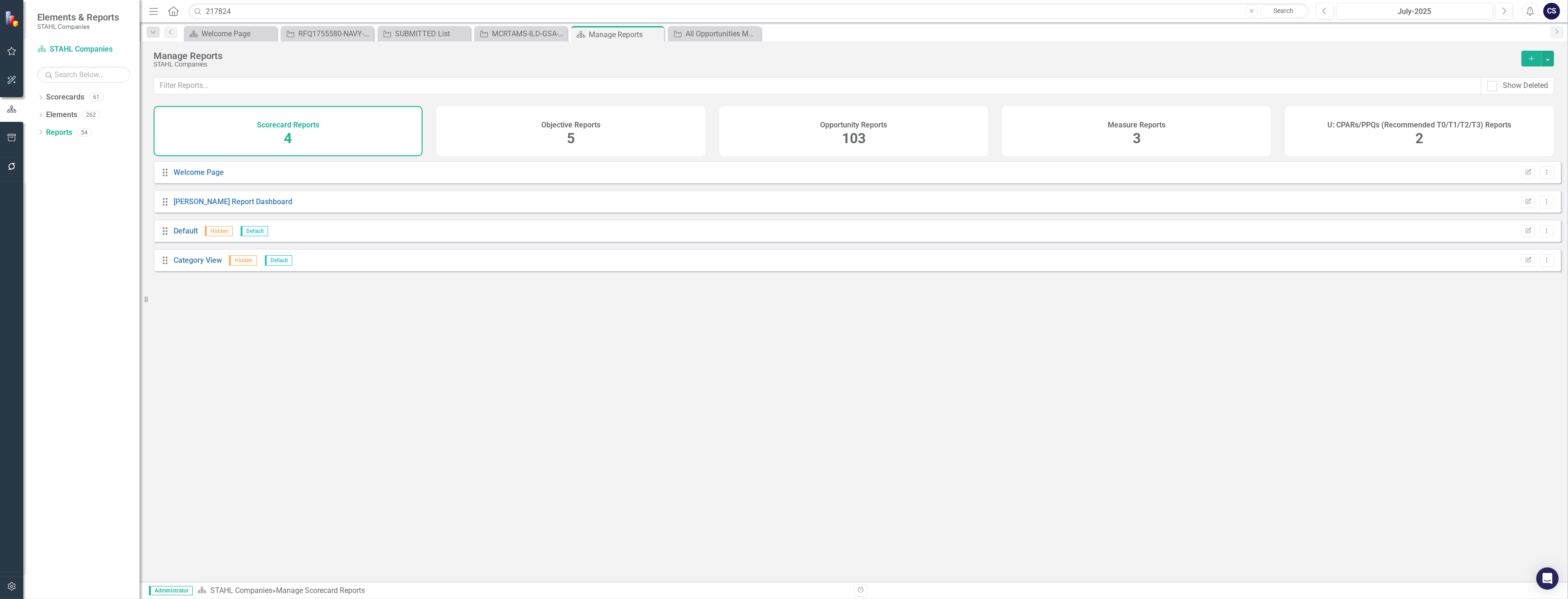
click at [858, 133] on span "103" at bounding box center [854, 138] width 24 height 16
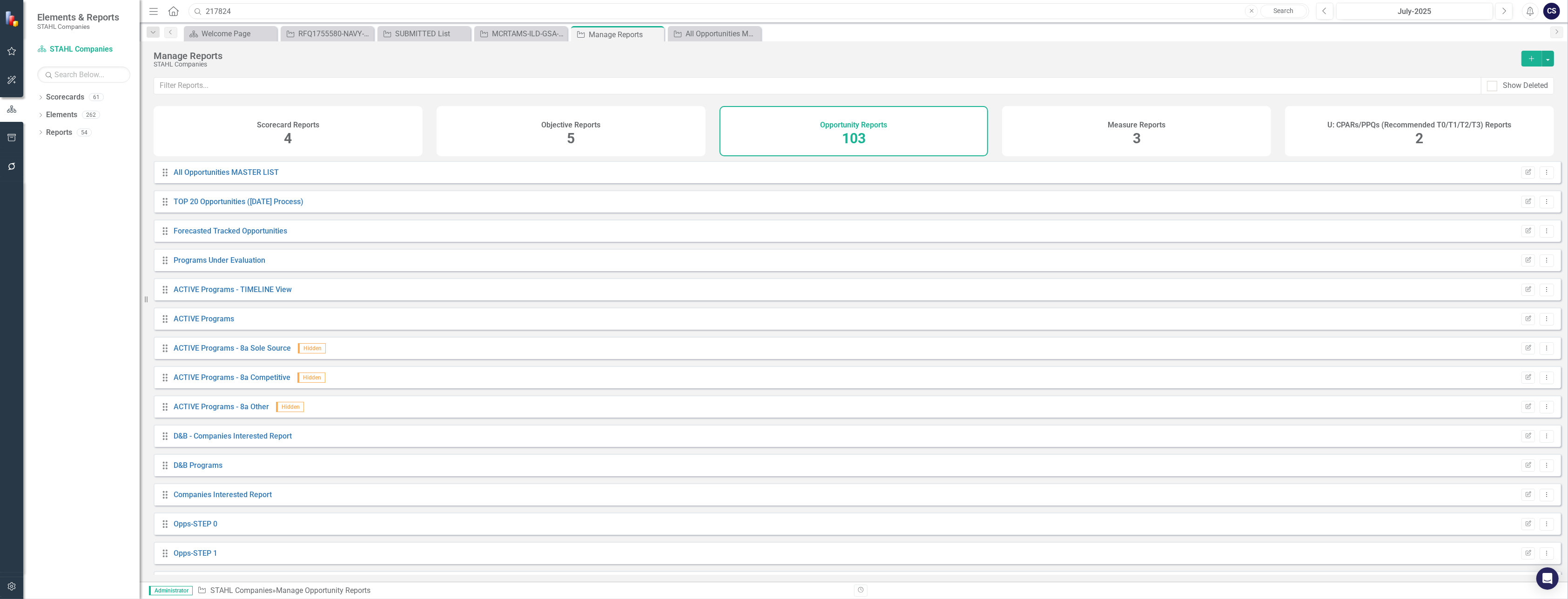
click at [237, 12] on input "217824" at bounding box center [748, 11] width 1120 height 16
type input "2"
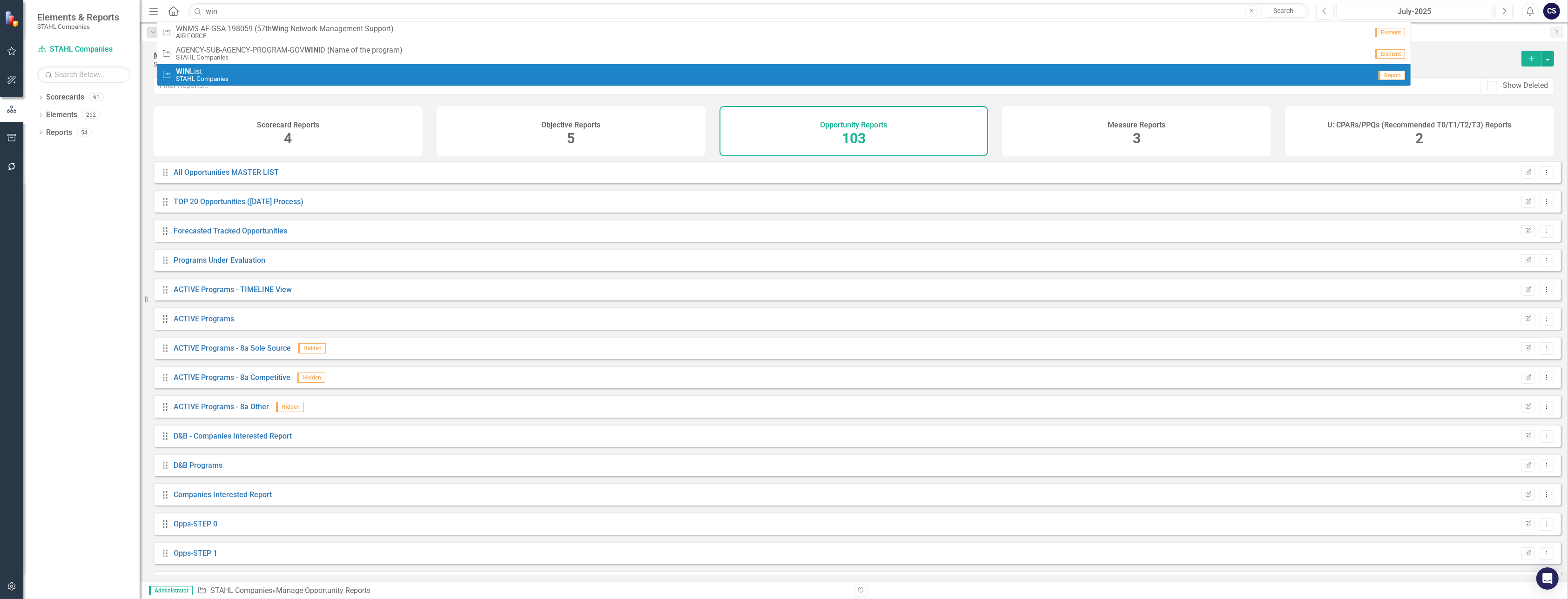
click at [215, 73] on span "WIN List" at bounding box center [202, 72] width 52 height 9
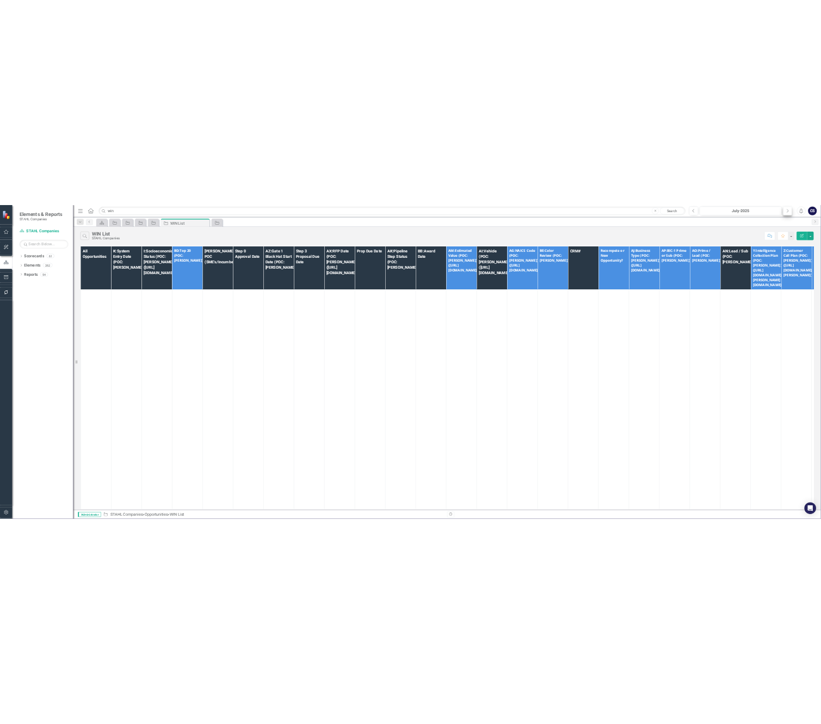
scroll to position [1782, 0]
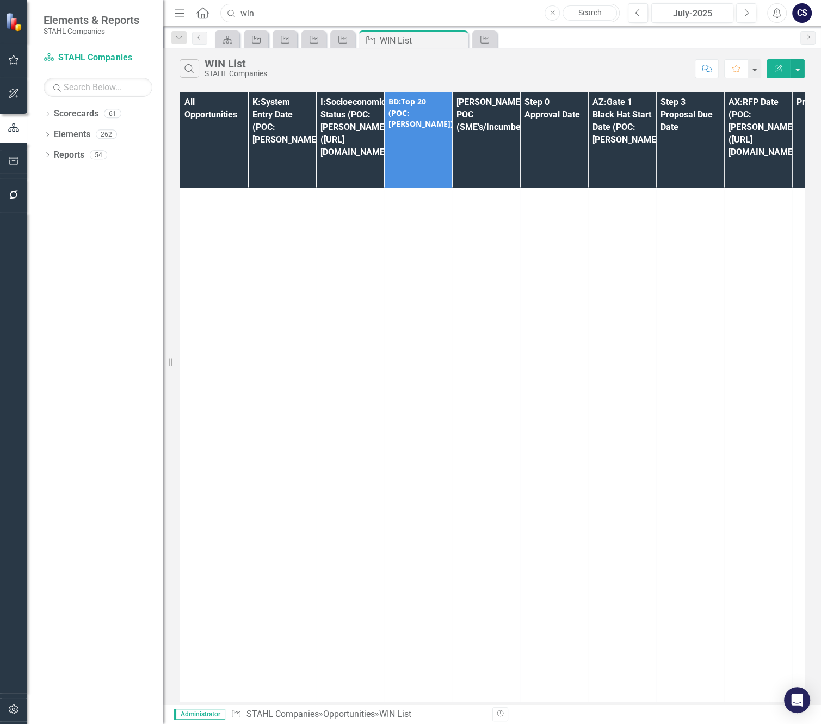
click at [272, 15] on input "win" at bounding box center [419, 13] width 399 height 19
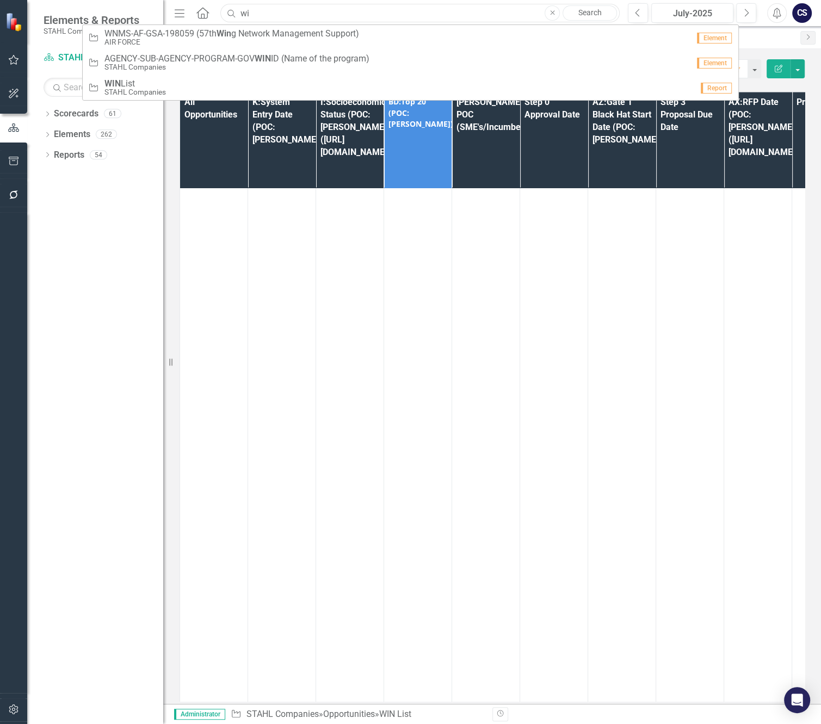
type input "w"
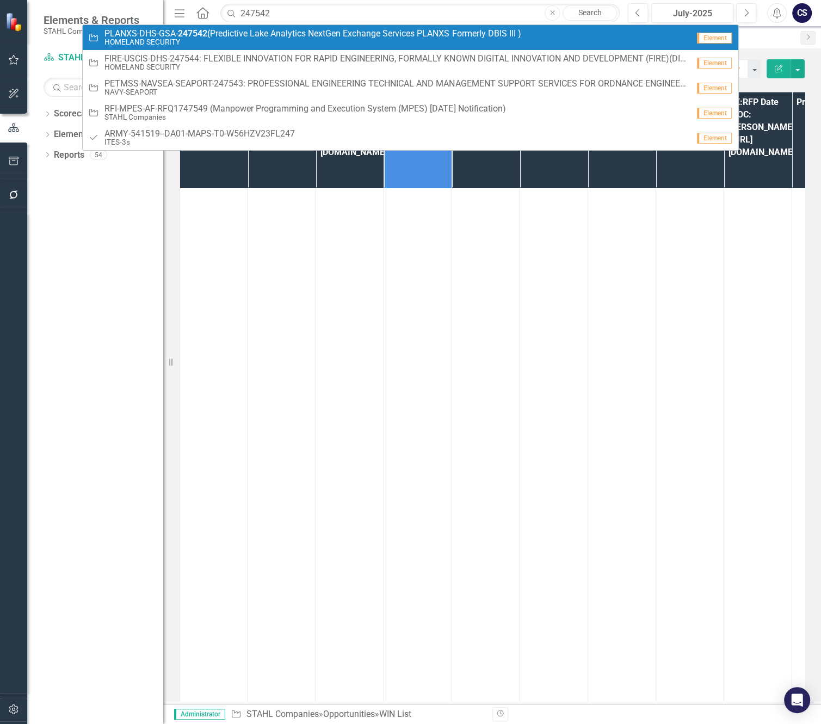
click at [291, 38] on small "HOMELAND SECURITY" at bounding box center [312, 42] width 416 height 8
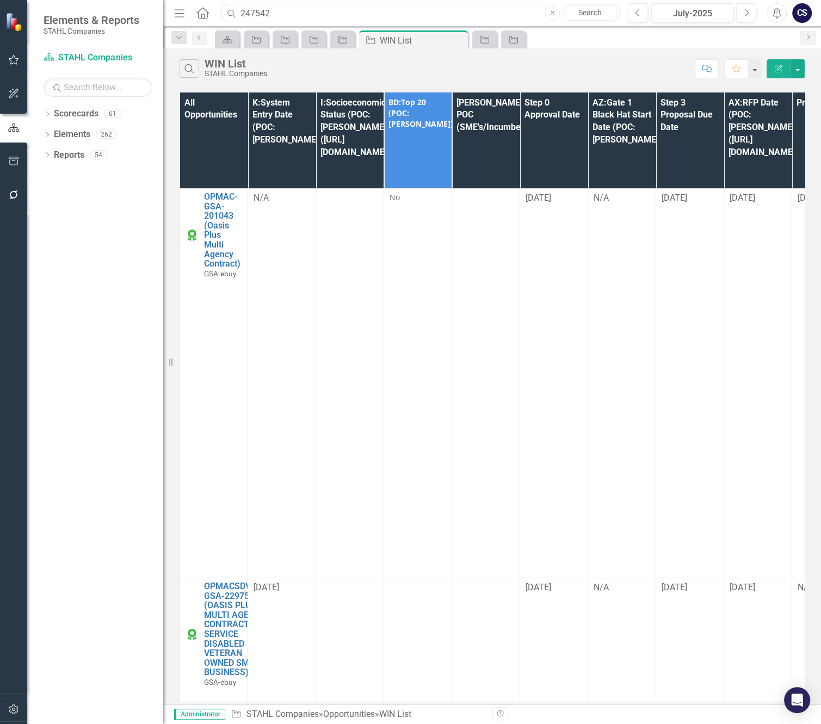
click at [275, 11] on input "247542" at bounding box center [419, 13] width 399 height 19
type input "2"
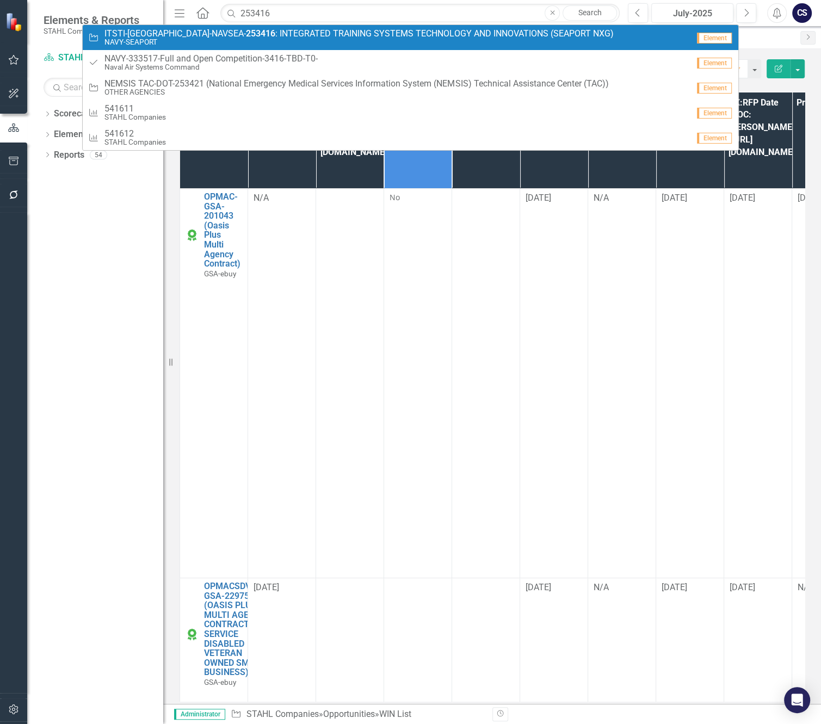
click at [253, 46] on link "Opportunity ITSTI-NSWC-NAVSEA- 253416 : INTEGRATED TRAINING SYSTEMS TECHNOLOGY …" at bounding box center [410, 37] width 655 height 25
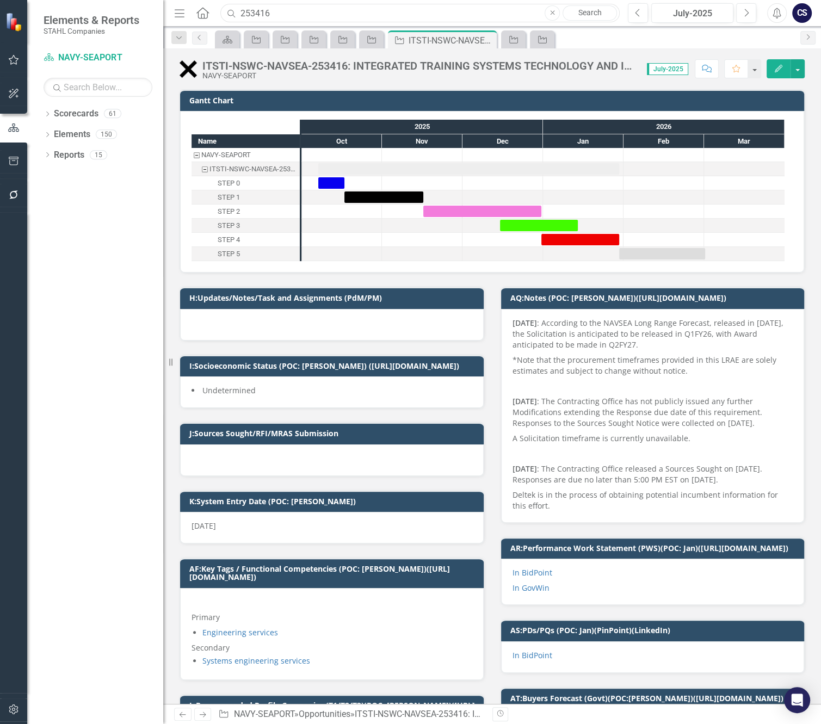
click at [278, 13] on input "253416" at bounding box center [419, 13] width 399 height 19
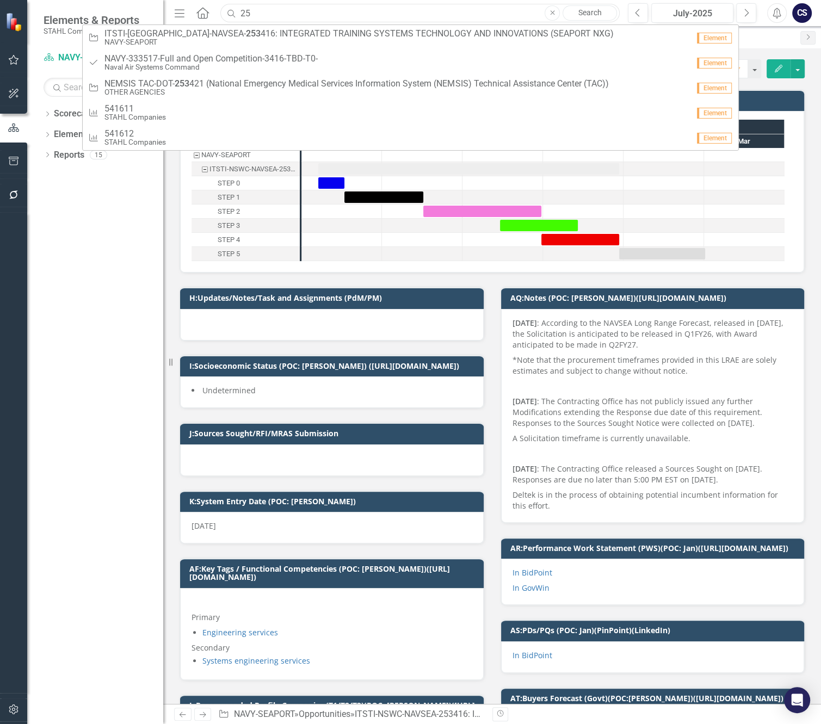
type input "2"
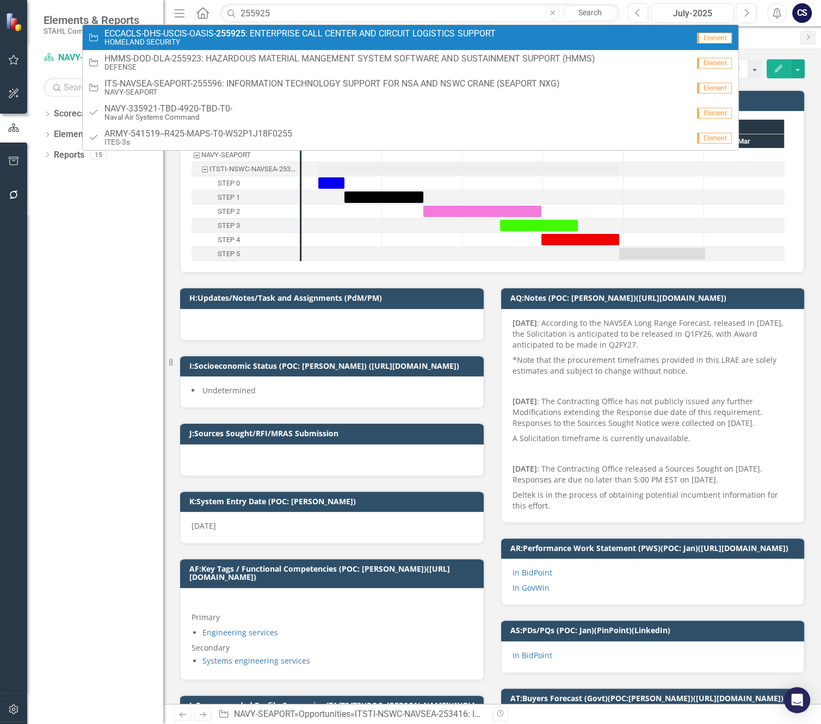
click at [273, 38] on small "HOMELAND SECURITY" at bounding box center [299, 42] width 390 height 8
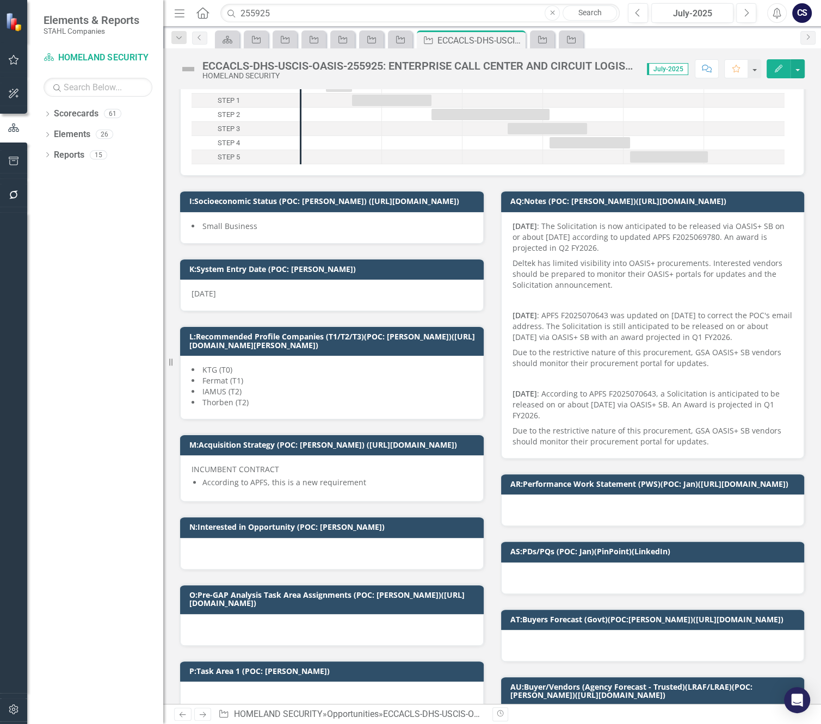
scroll to position [10, 0]
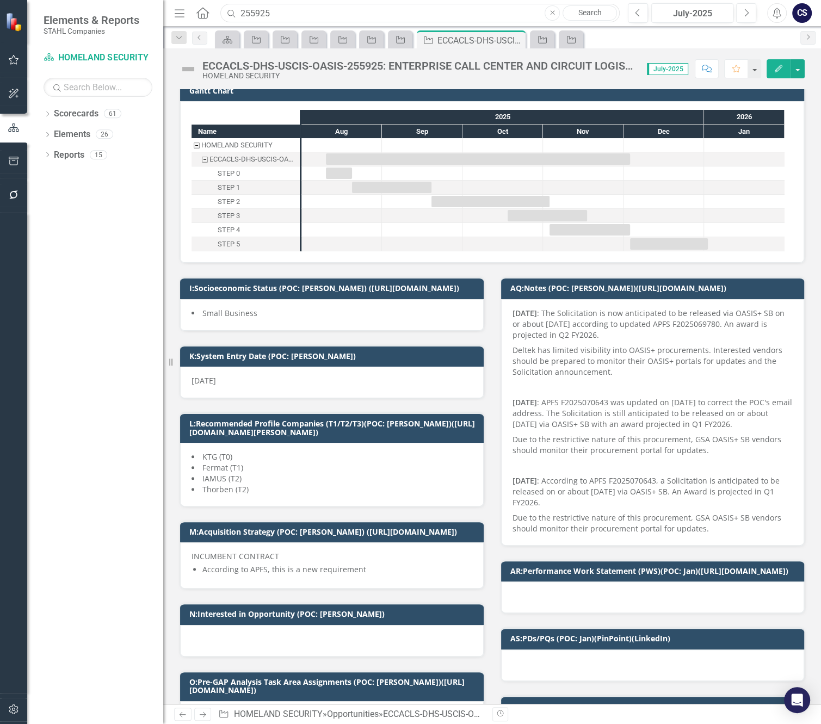
click at [280, 13] on input "255925" at bounding box center [419, 13] width 399 height 19
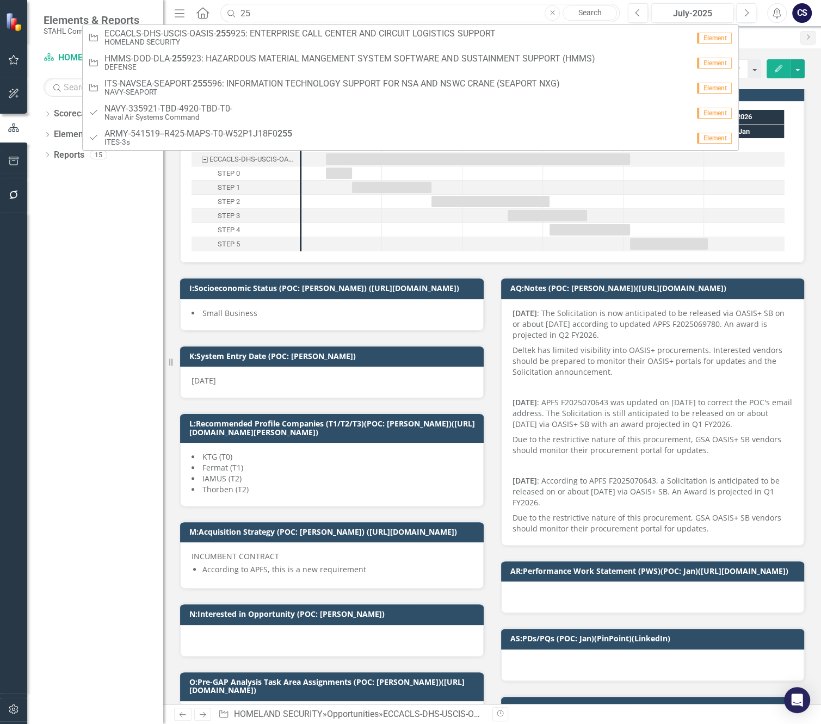
type input "2"
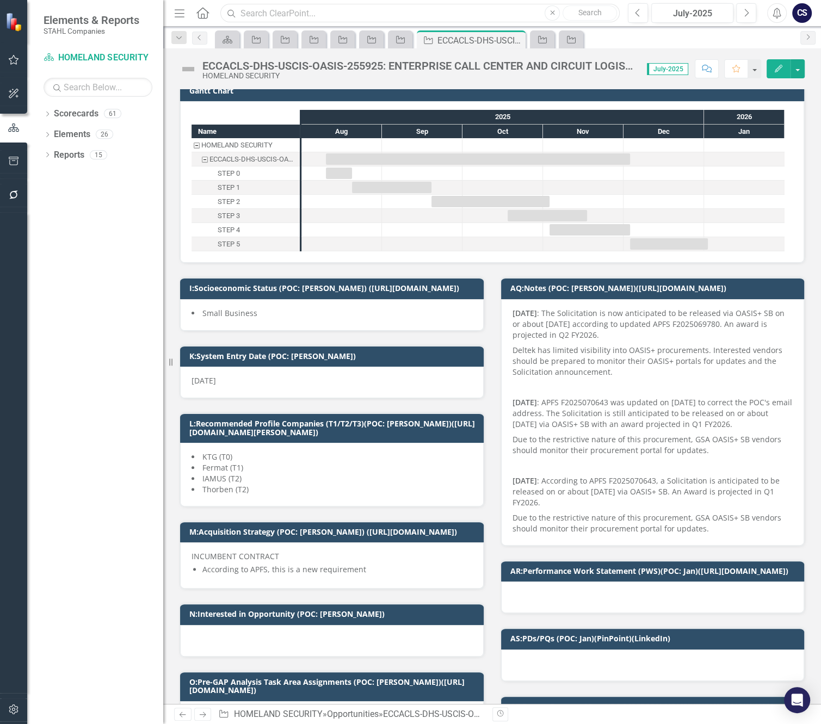
click at [252, 13] on input "text" at bounding box center [419, 13] width 399 height 19
click at [714, 195] on div at bounding box center [744, 202] width 80 height 14
click at [745, 14] on icon "Next" at bounding box center [746, 13] width 6 height 10
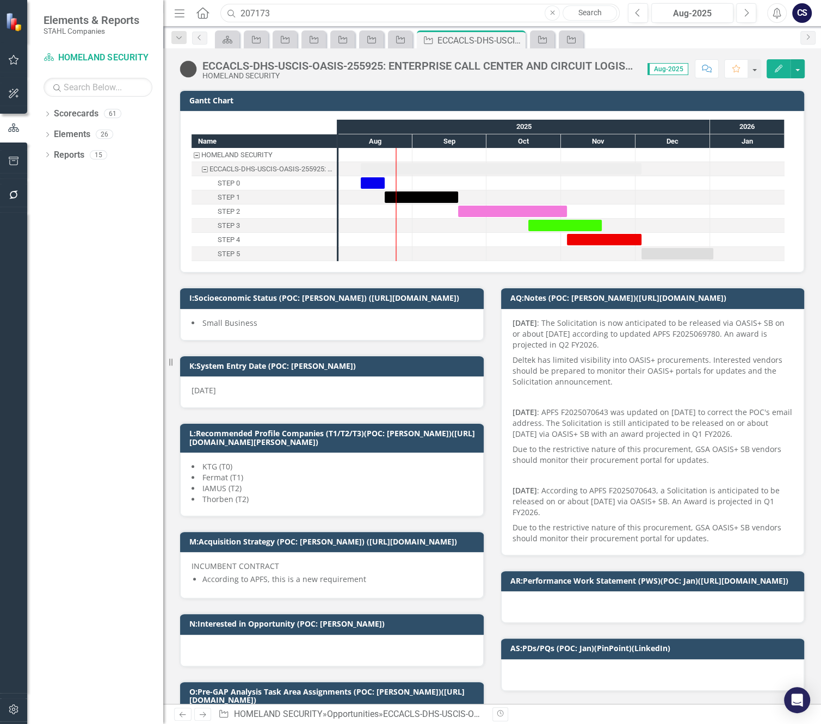
click at [271, 14] on input "207173" at bounding box center [419, 13] width 399 height 19
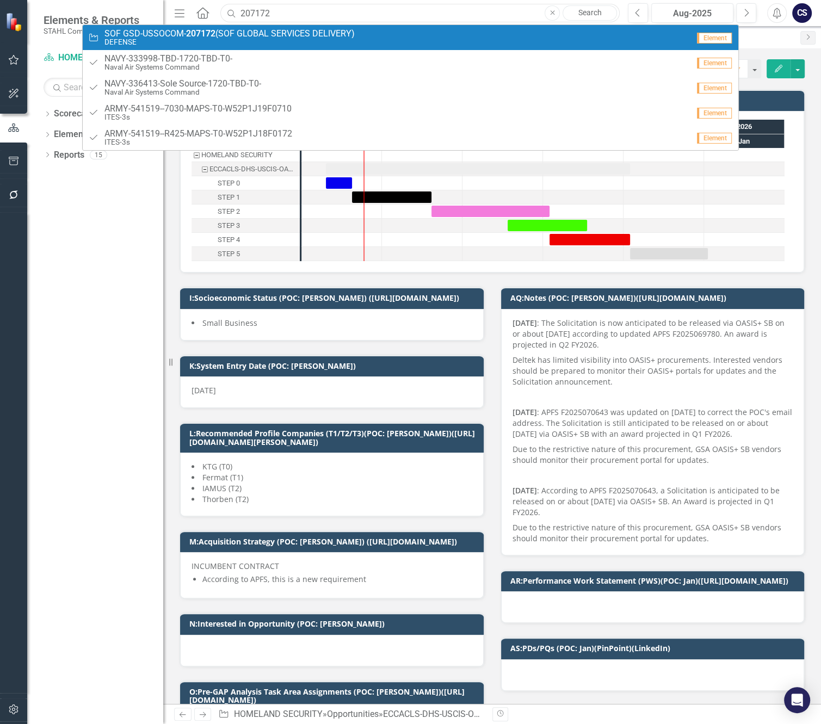
type input "207172"
click at [241, 37] on span "SOF GSD-USSOCOM- 207172 (SOF GLOBAL SERVICES DELIVERY)" at bounding box center [229, 34] width 250 height 10
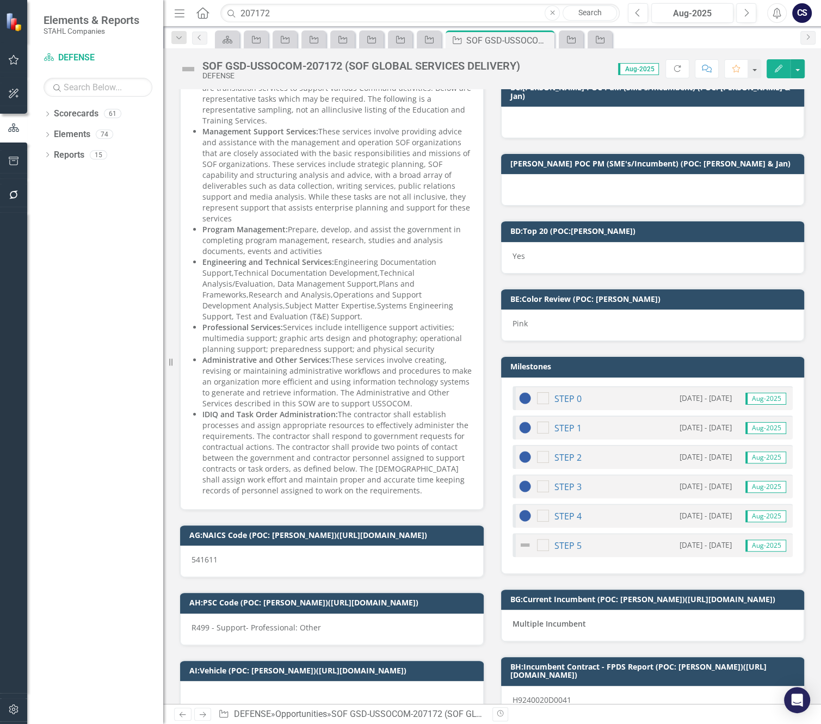
scroll to position [5571, 0]
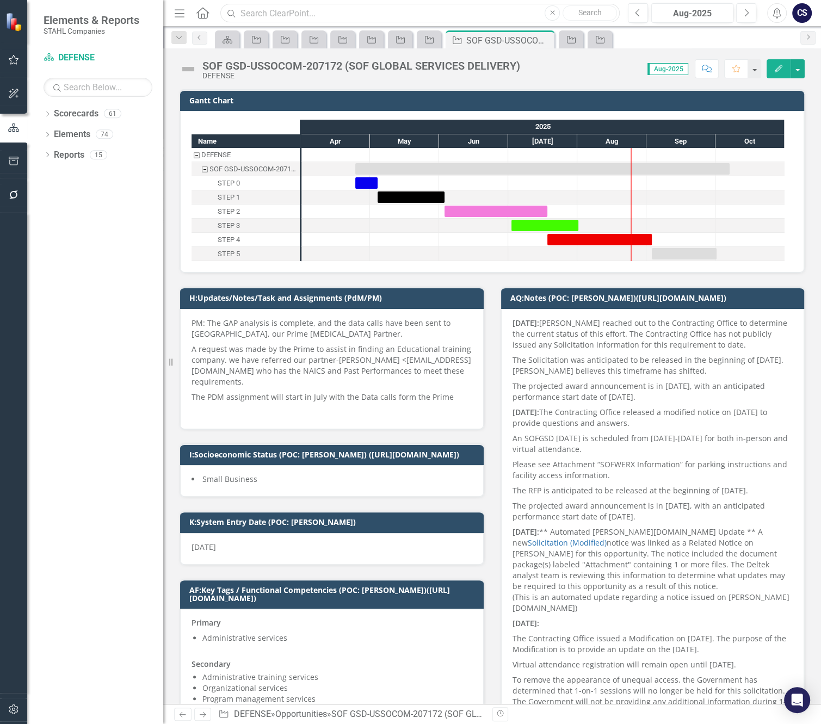
click at [257, 15] on input "text" at bounding box center [419, 13] width 399 height 19
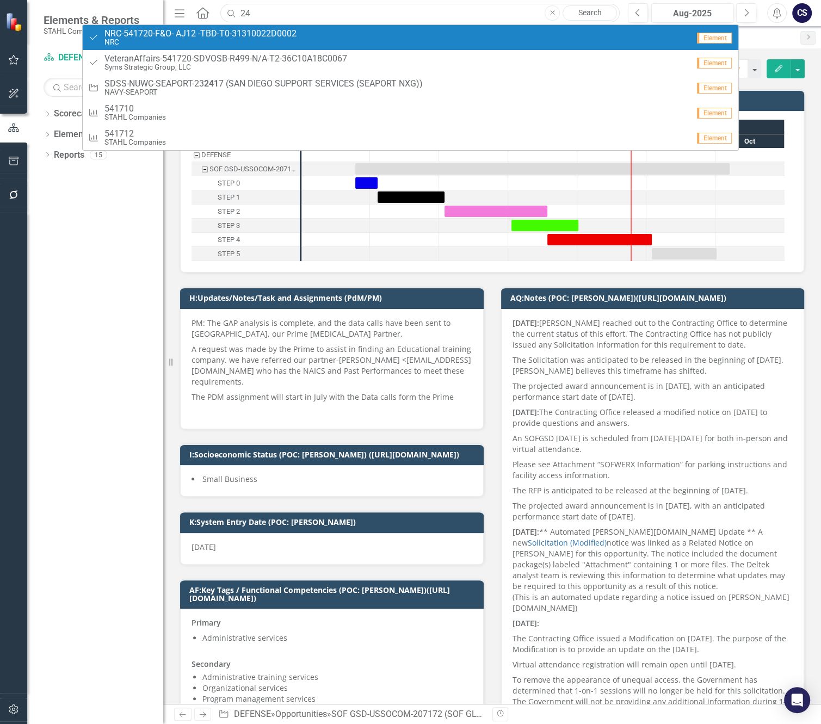
type input "2"
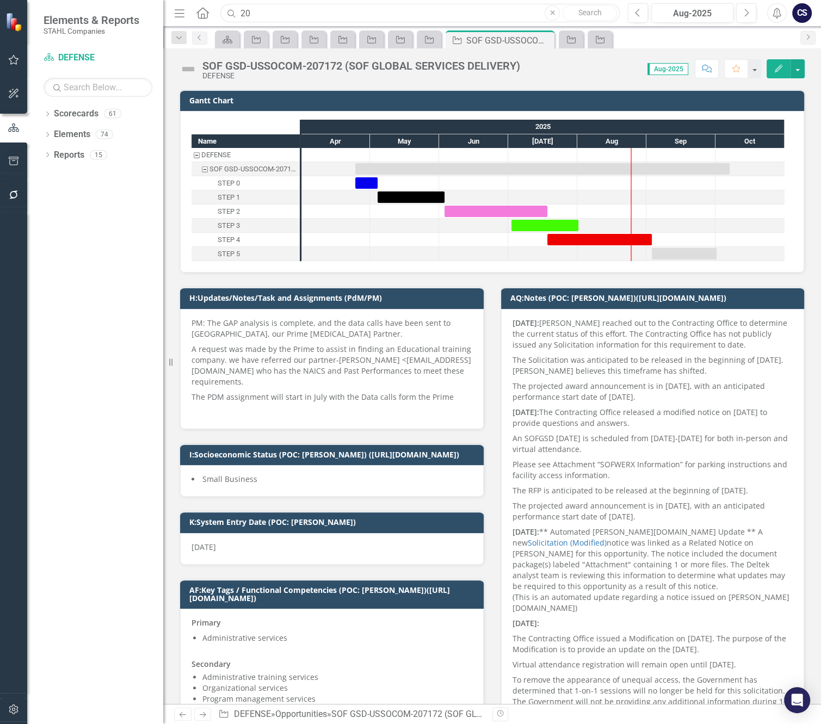
type input "2"
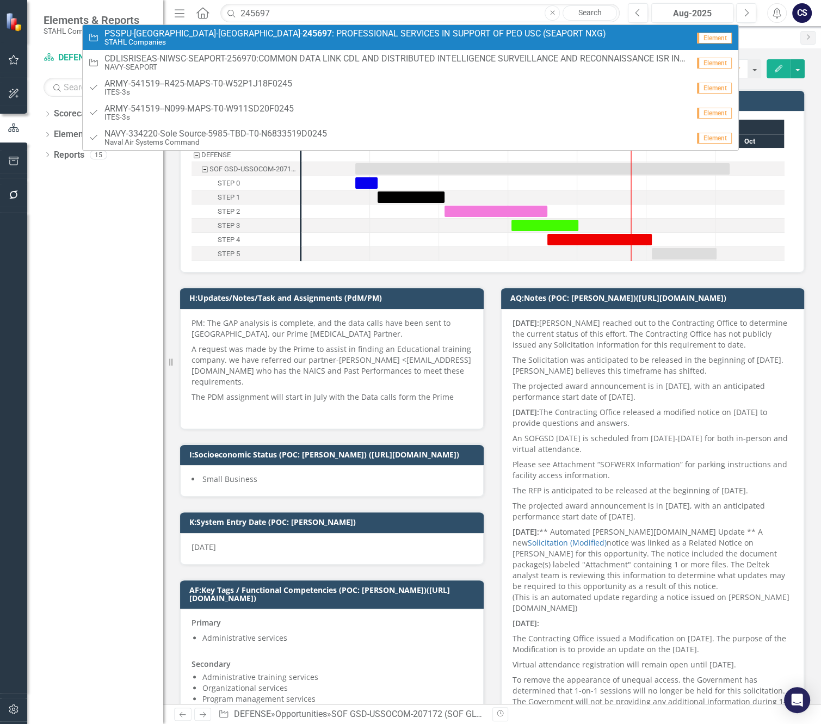
click at [272, 37] on span "PSSPU-NSWC-NAVSEA- 245697 : PROFESSIONAL SERVICES IN SUPPORT OF PEO USC (SEAPOR…" at bounding box center [354, 34] width 501 height 10
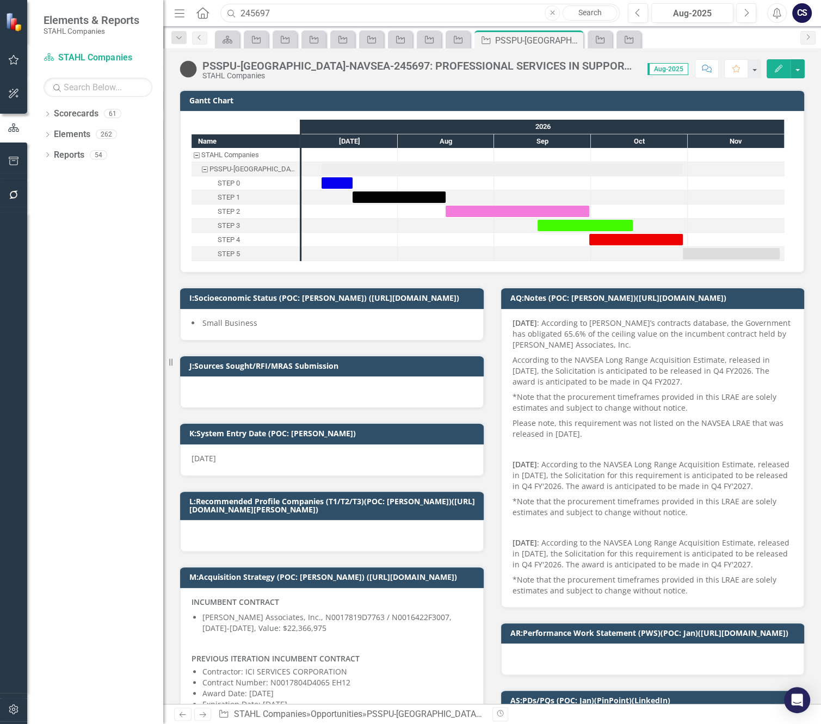
click at [274, 12] on input "245697" at bounding box center [419, 13] width 399 height 19
type input "2"
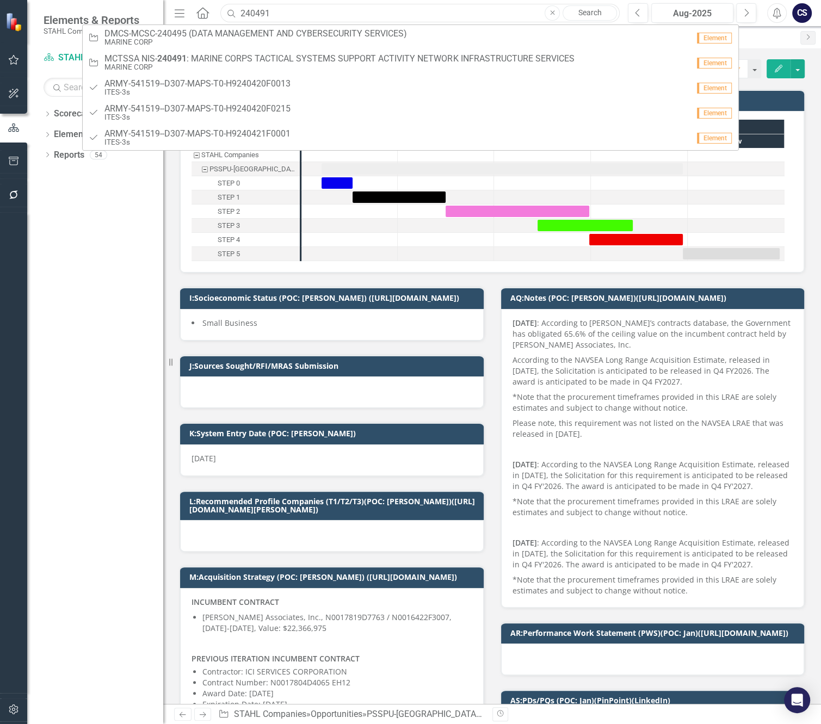
type input "240491"
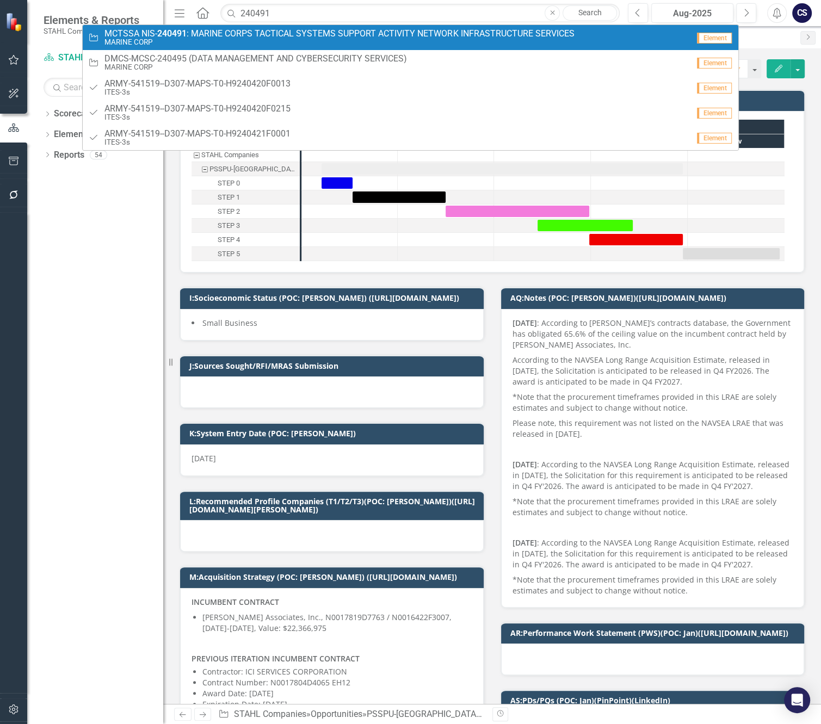
click at [271, 34] on span "MCTSSA NIS- 240491 : MARINE CORPS TACTICAL SYSTEMS SUPPORT ACTIVITY NETWORK INF…" at bounding box center [338, 34] width 469 height 10
